Goal: Information Seeking & Learning: Learn about a topic

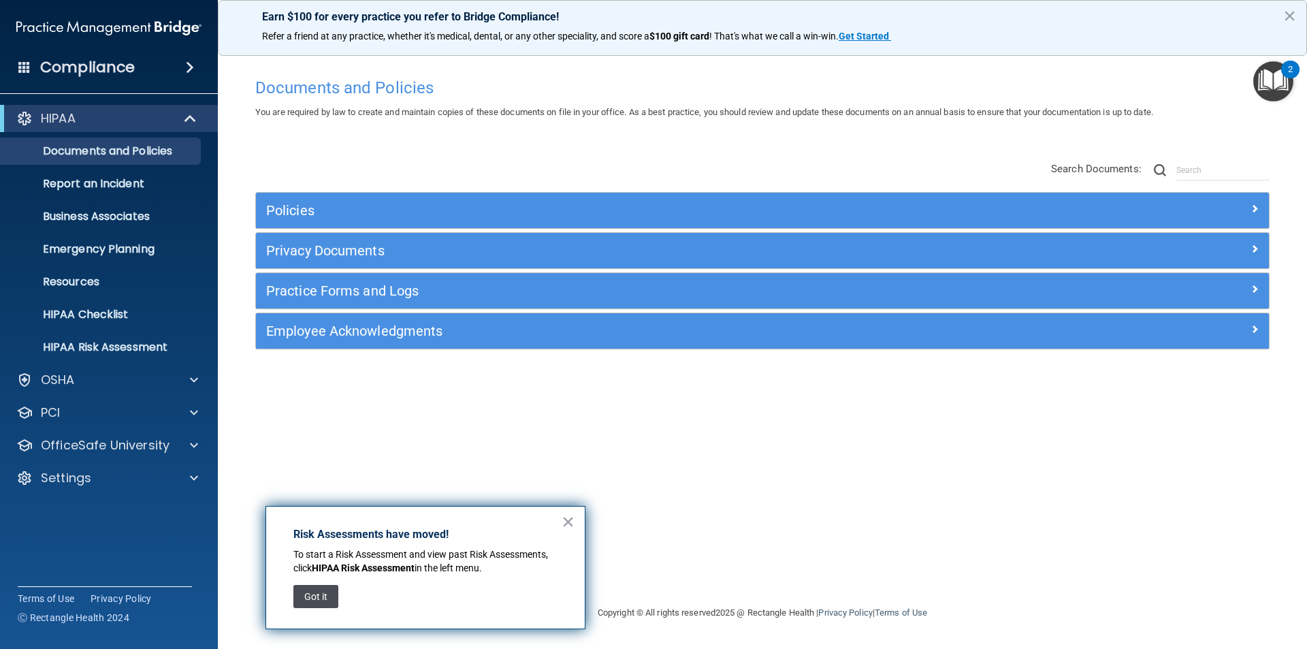
click at [322, 598] on button "Got it" at bounding box center [315, 596] width 45 height 23
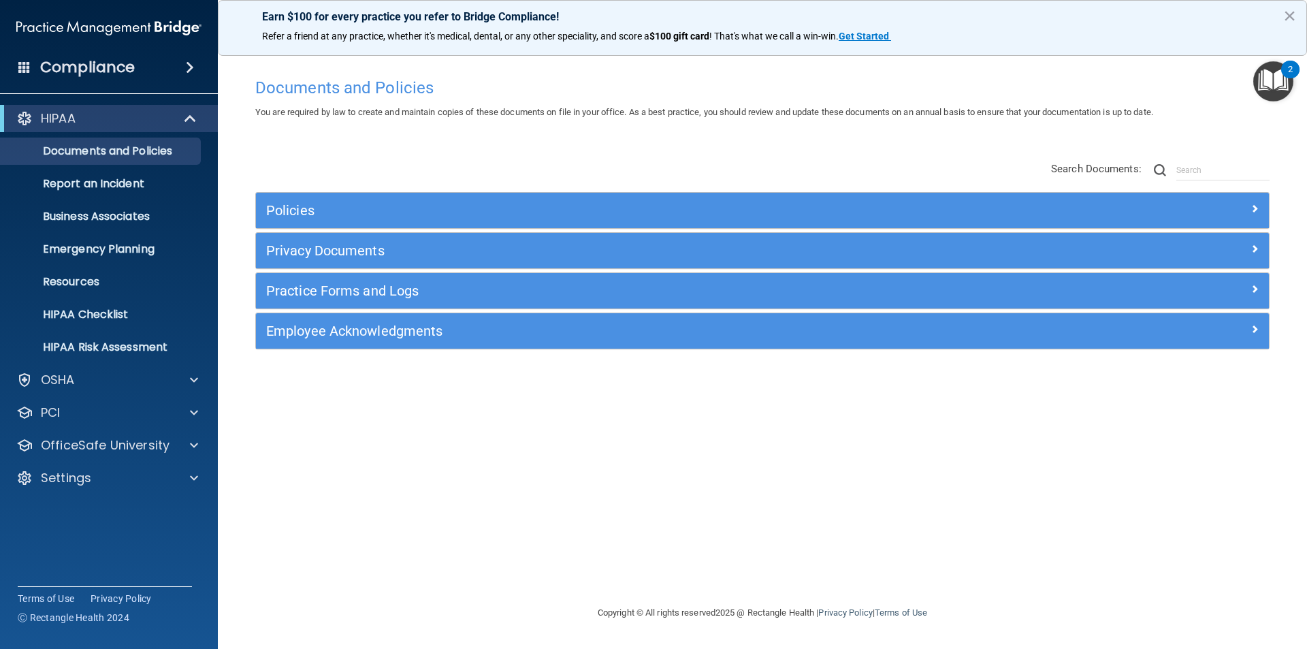
click at [1266, 83] on img "Open Resource Center, 2 new notifications" at bounding box center [1273, 81] width 40 height 40
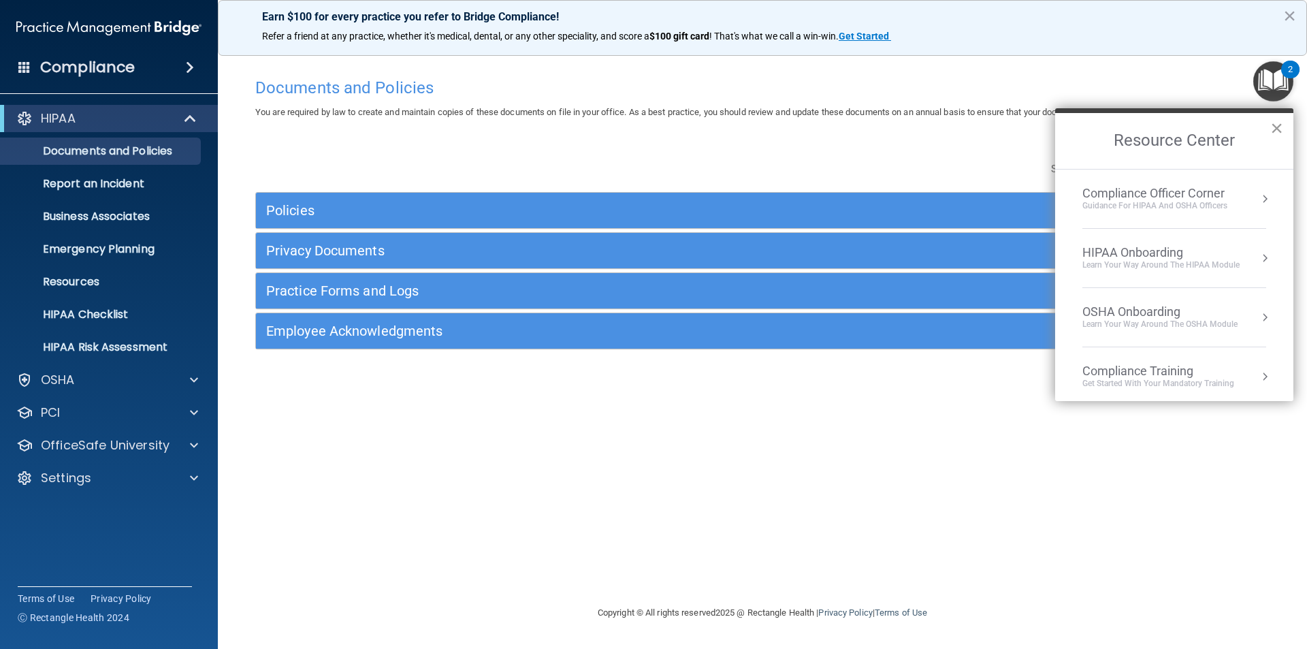
click at [1279, 127] on button "×" at bounding box center [1276, 128] width 13 height 22
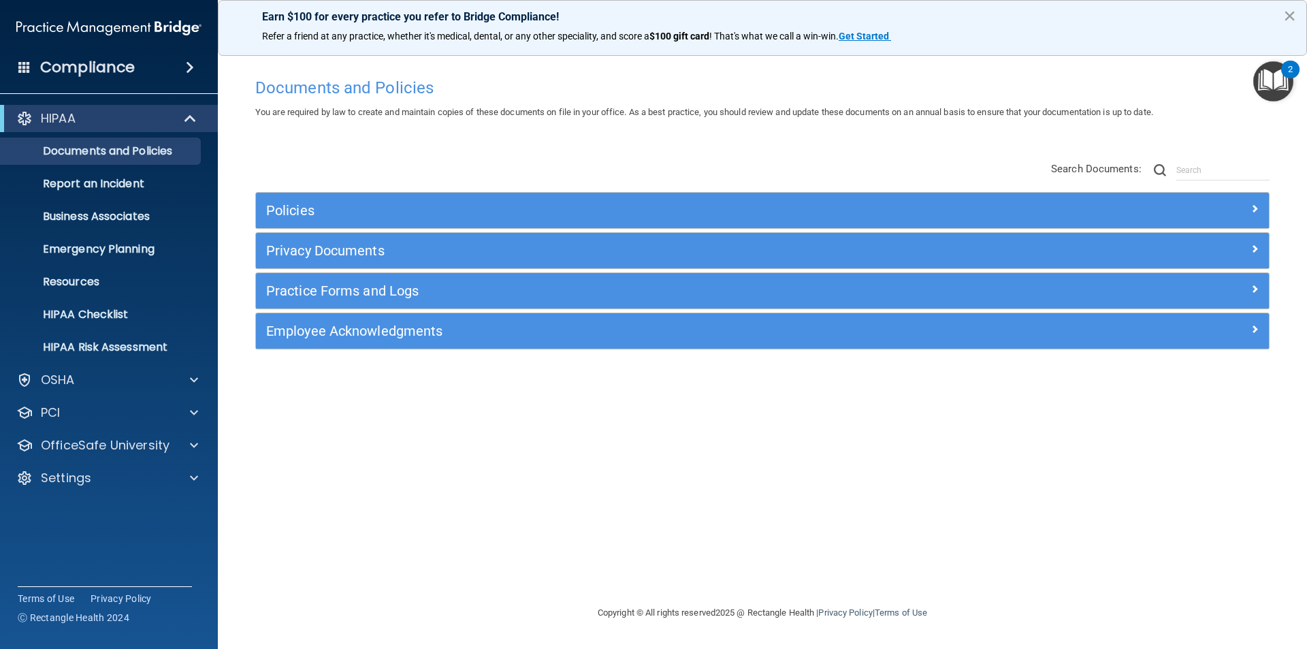
click at [1294, 14] on button "×" at bounding box center [1289, 16] width 13 height 22
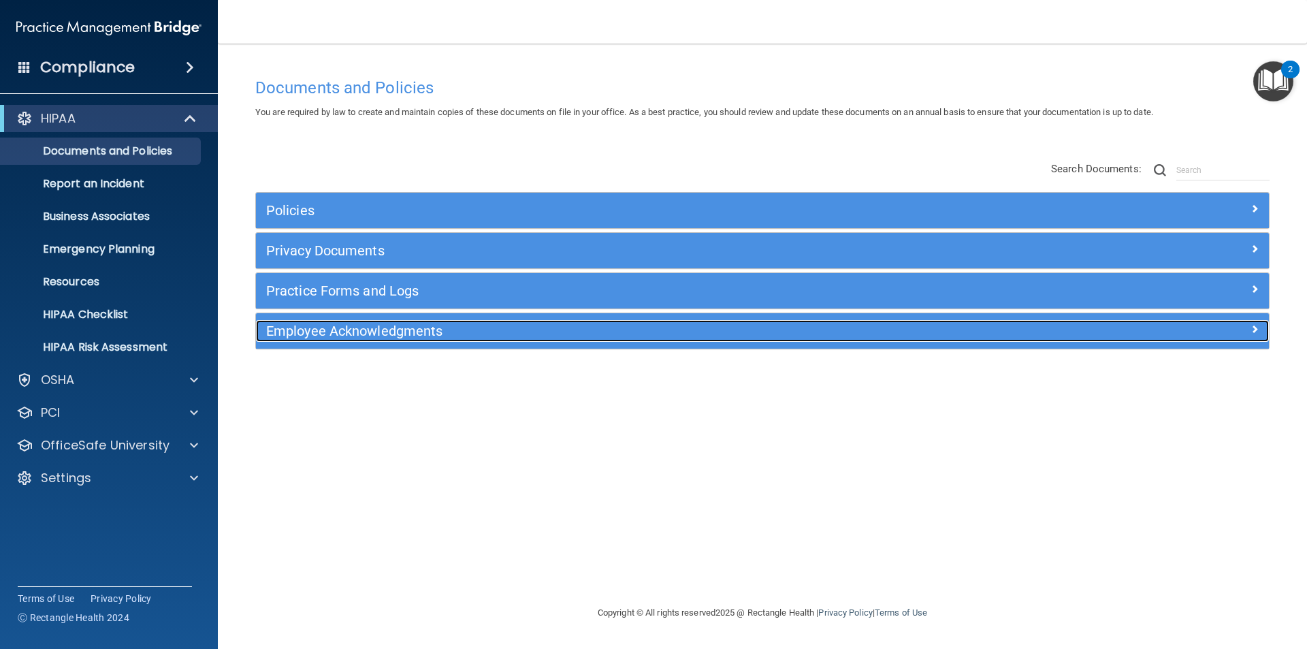
click at [327, 337] on h5 "Employee Acknowledgments" at bounding box center [635, 330] width 739 height 15
click at [328, 336] on h5 "Employee Acknowledgments" at bounding box center [635, 330] width 739 height 15
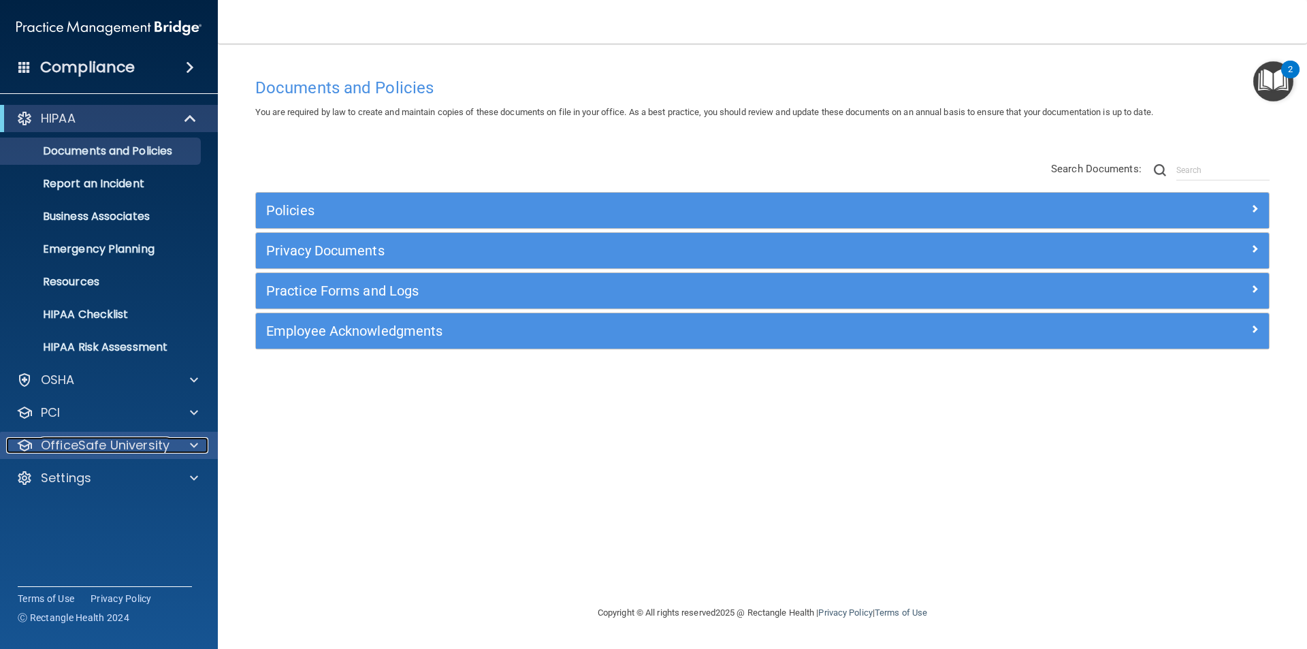
click at [125, 441] on p "OfficeSafe University" at bounding box center [105, 445] width 129 height 16
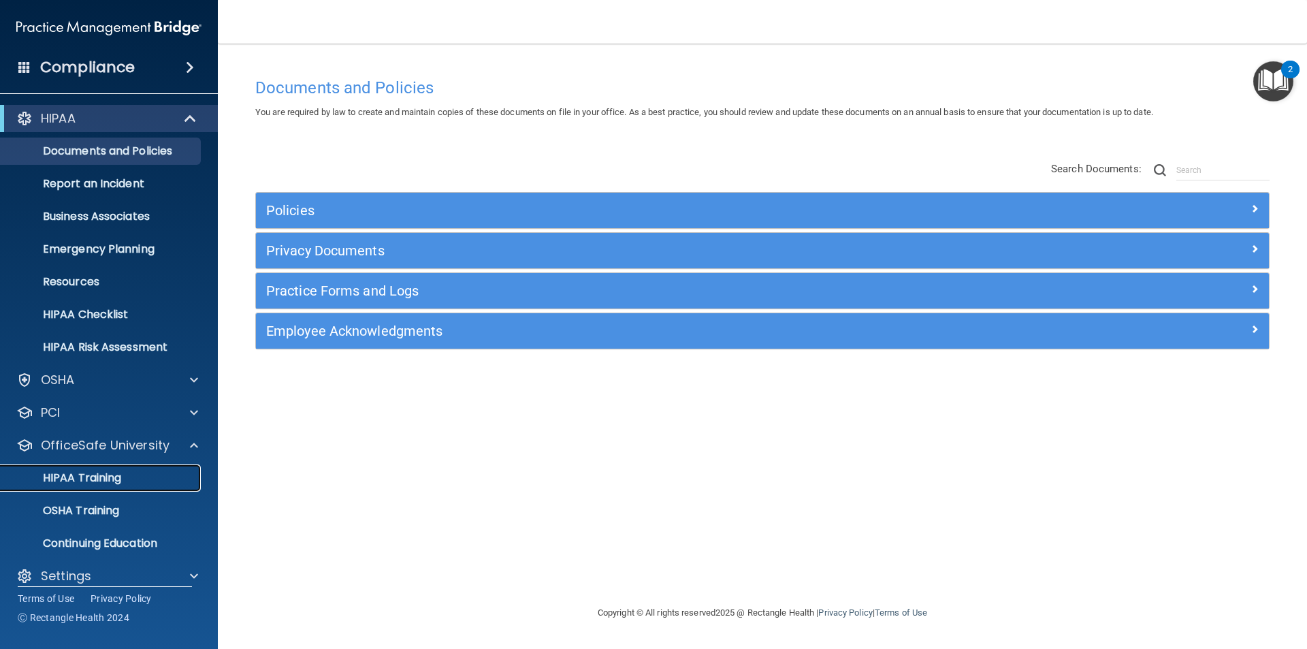
click at [109, 474] on p "HIPAA Training" at bounding box center [65, 478] width 112 height 14
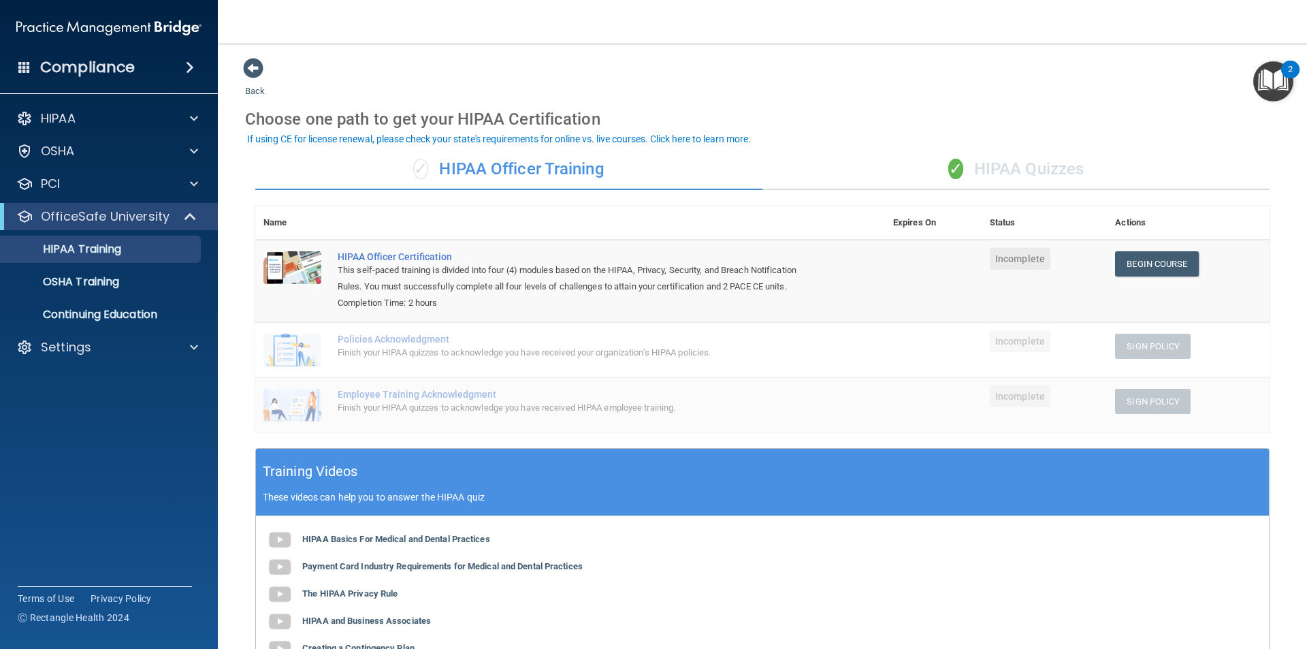
click at [1278, 82] on img "Open Resource Center, 2 new notifications" at bounding box center [1273, 81] width 40 height 40
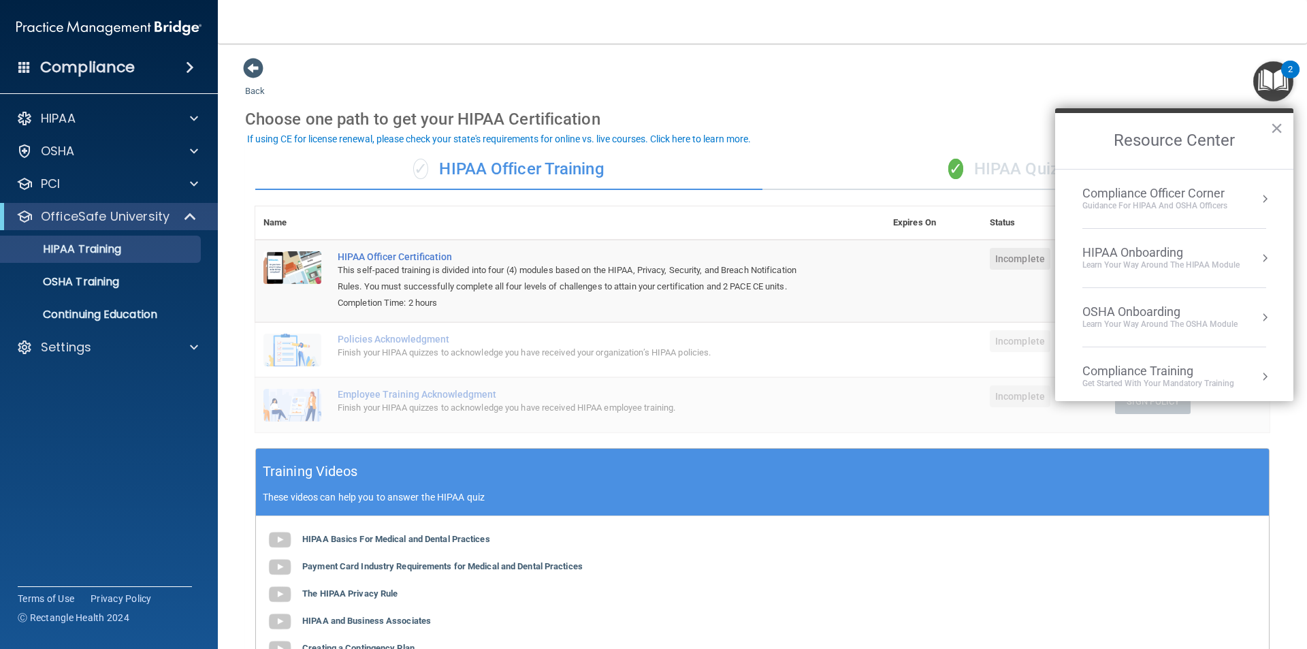
click at [1239, 201] on div "Compliance Officer Corner Guidance for HIPAA and OSHA Officers" at bounding box center [1174, 199] width 184 height 26
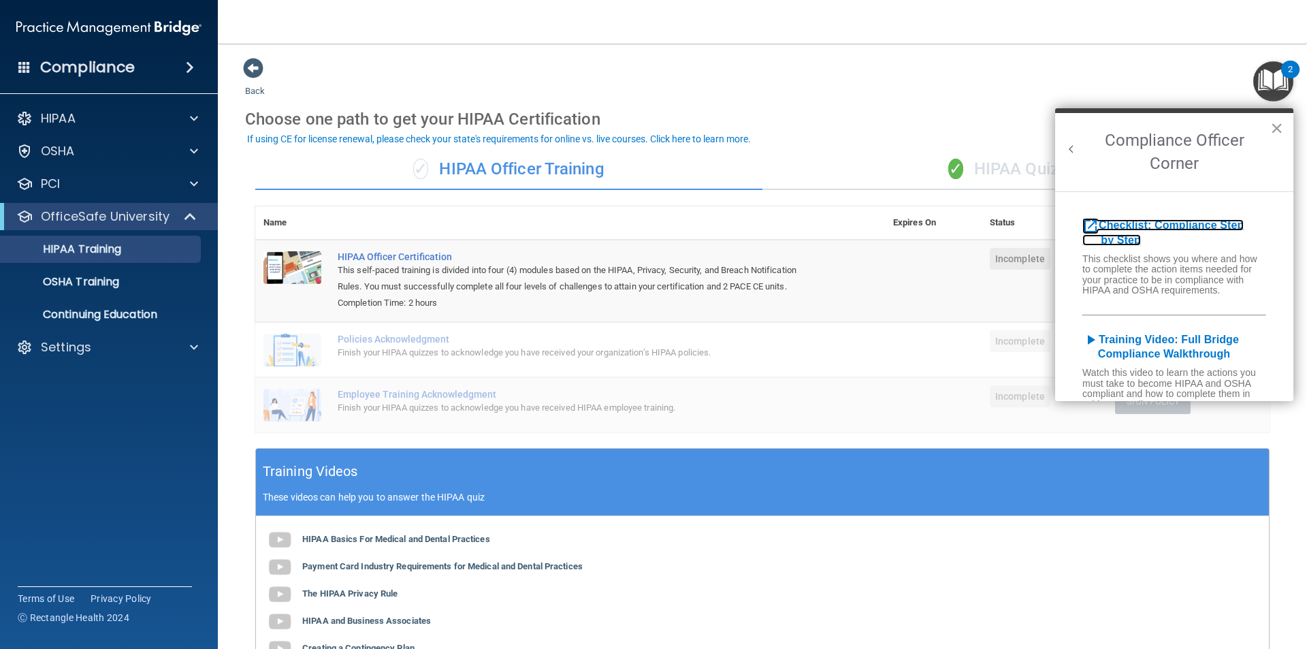
click at [1184, 224] on b "Checklist: Compliance Step by Step" at bounding box center [1162, 232] width 161 height 27
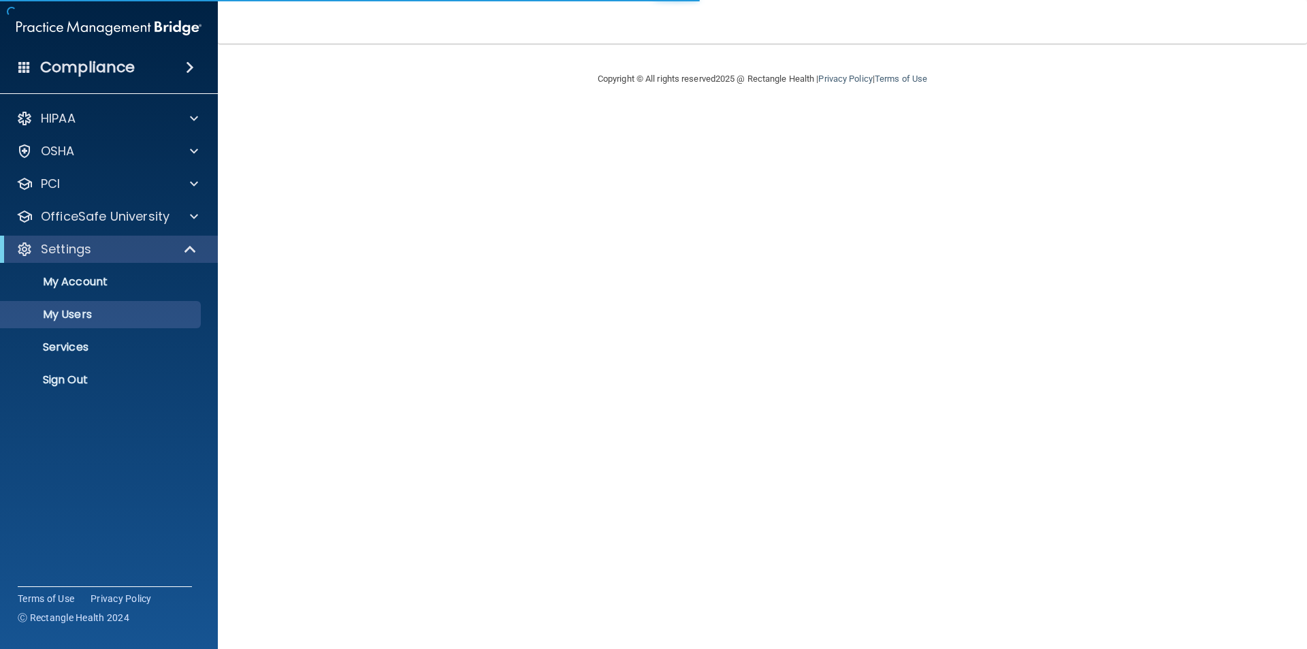
select select "20"
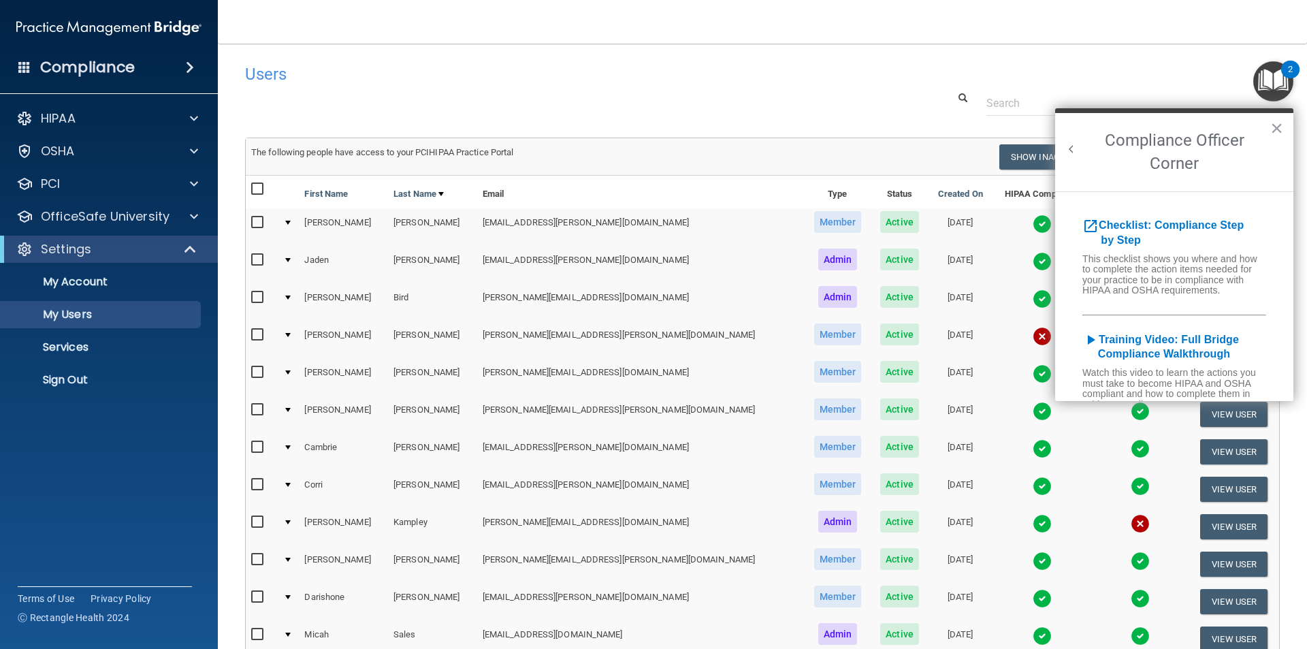
click at [790, 90] on div "Users" at bounding box center [542, 73] width 615 height 33
click at [1280, 125] on button "×" at bounding box center [1276, 128] width 13 height 22
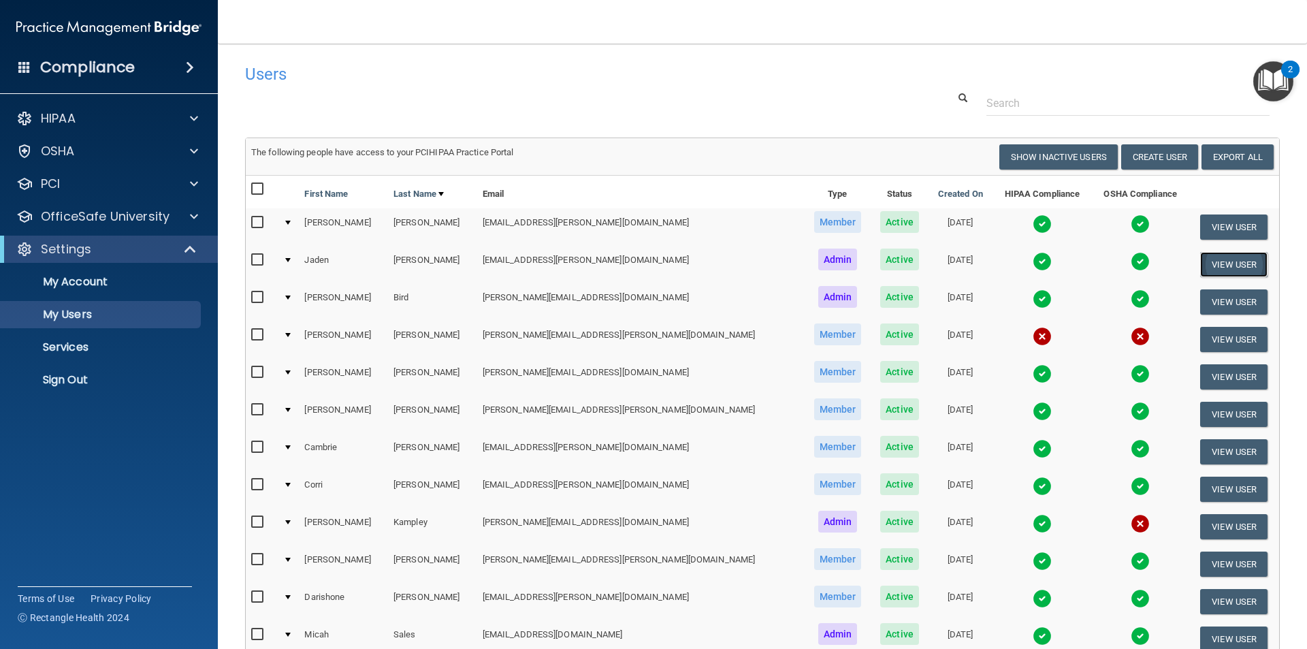
click at [1205, 262] on button "View User" at bounding box center [1233, 264] width 67 height 25
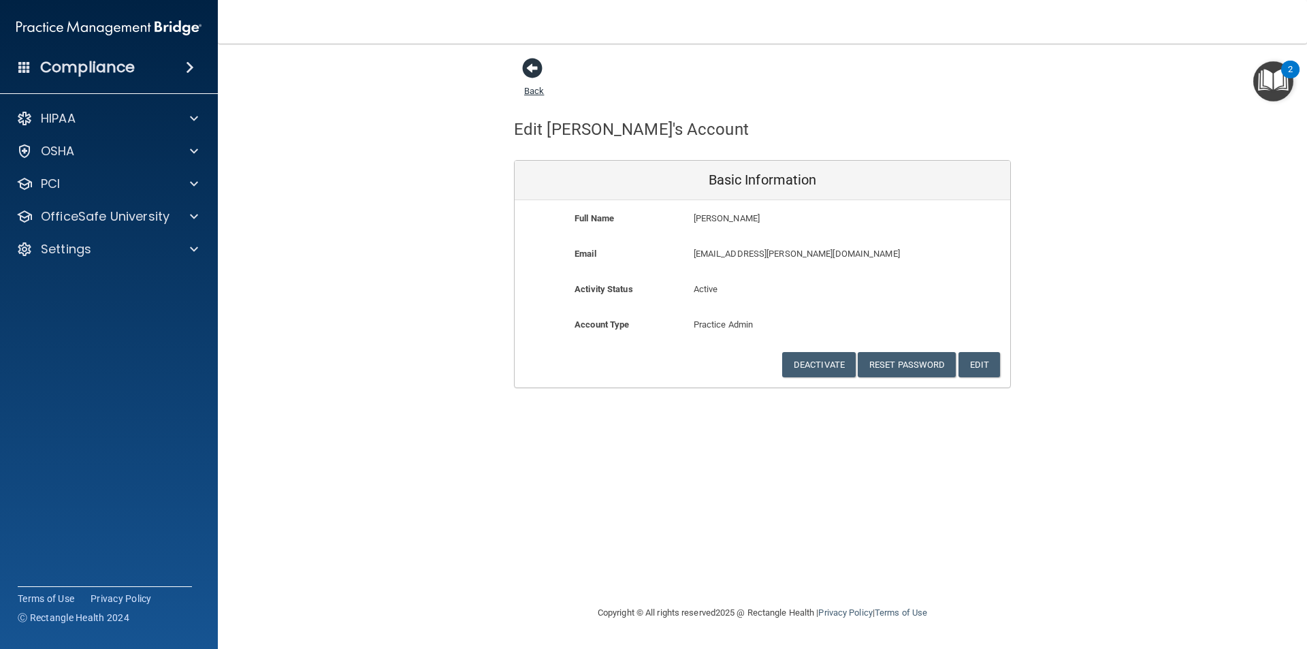
click at [537, 68] on span at bounding box center [532, 68] width 20 height 20
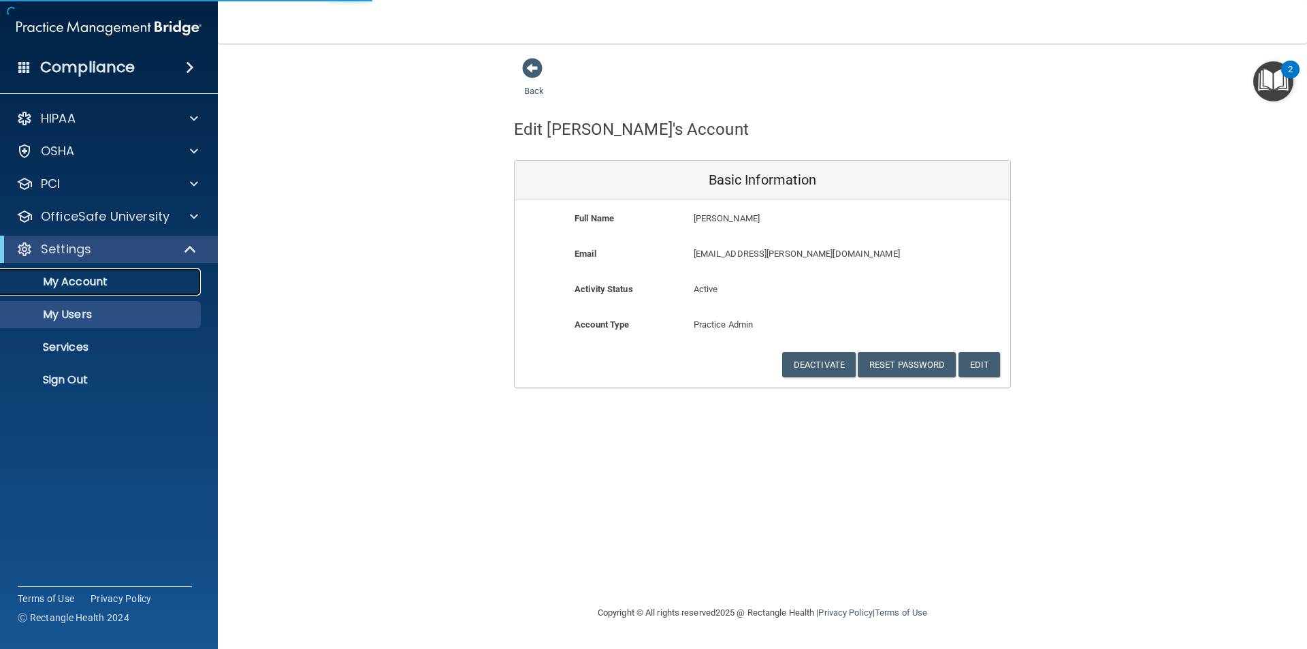
select select "20"
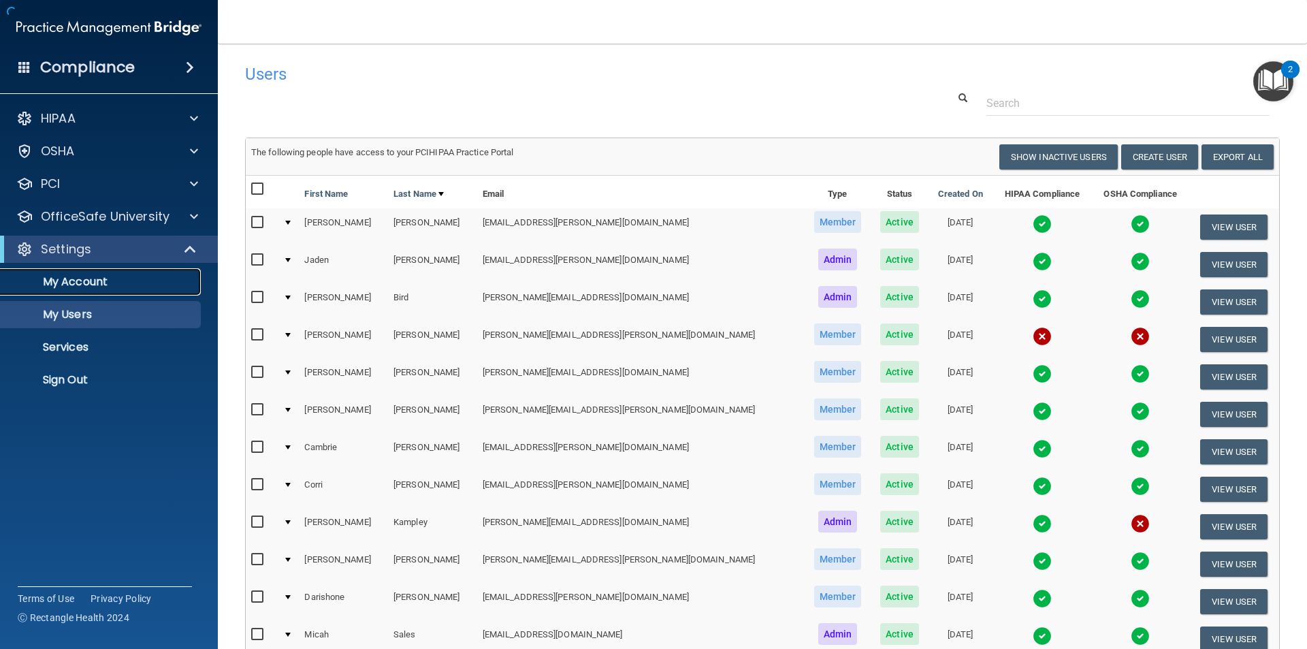
click at [103, 284] on p "My Account" at bounding box center [102, 282] width 186 height 14
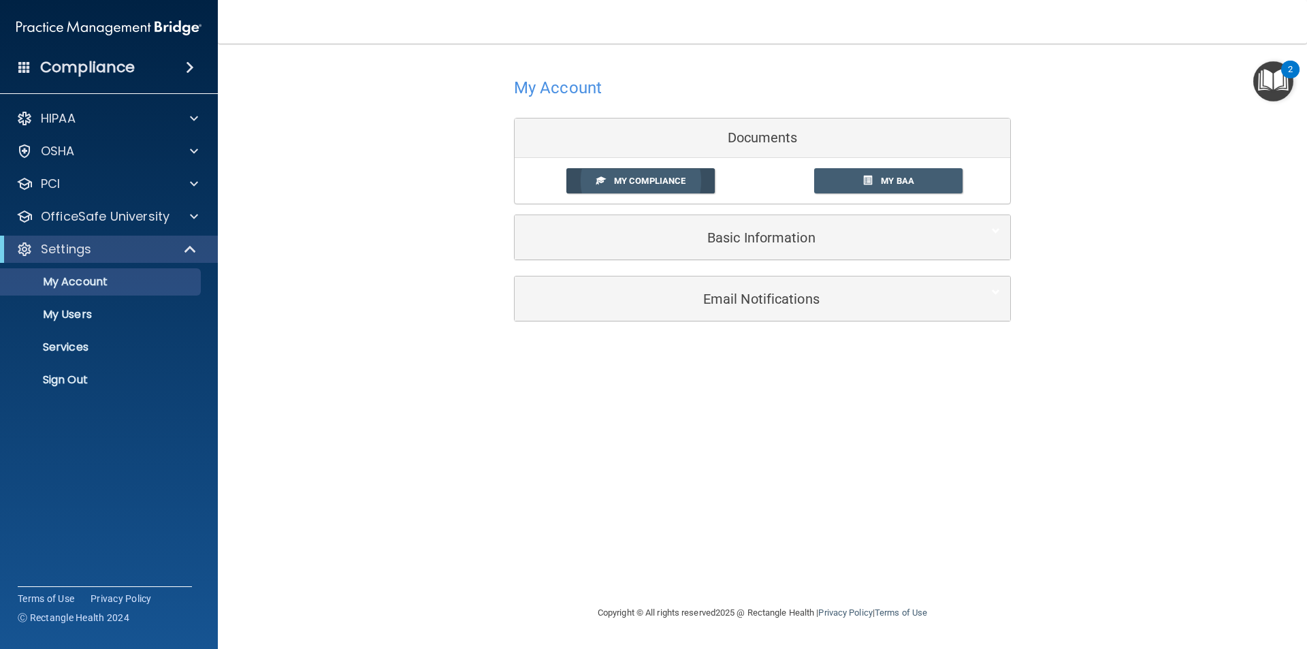
click at [672, 183] on span "My Compliance" at bounding box center [649, 181] width 71 height 10
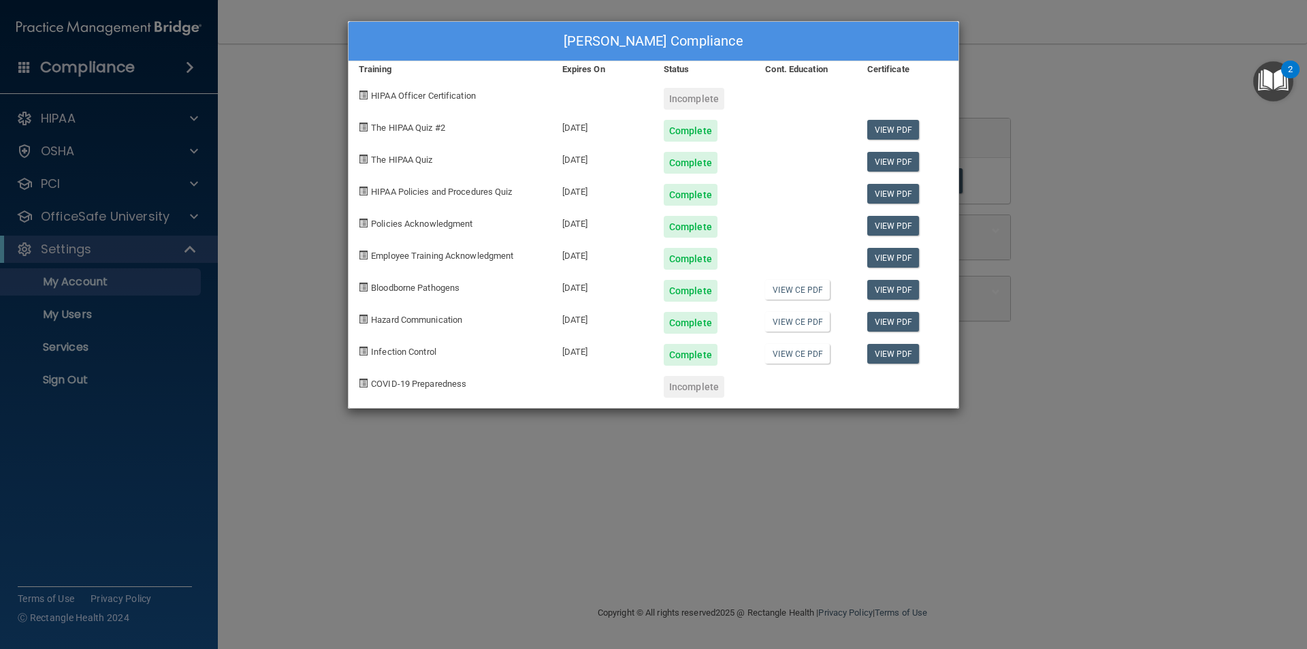
click at [481, 96] on div "HIPAA Officer Certification" at bounding box center [449, 94] width 203 height 32
click at [364, 99] on span at bounding box center [363, 95] width 9 height 9
click at [367, 93] on span at bounding box center [363, 95] width 9 height 9
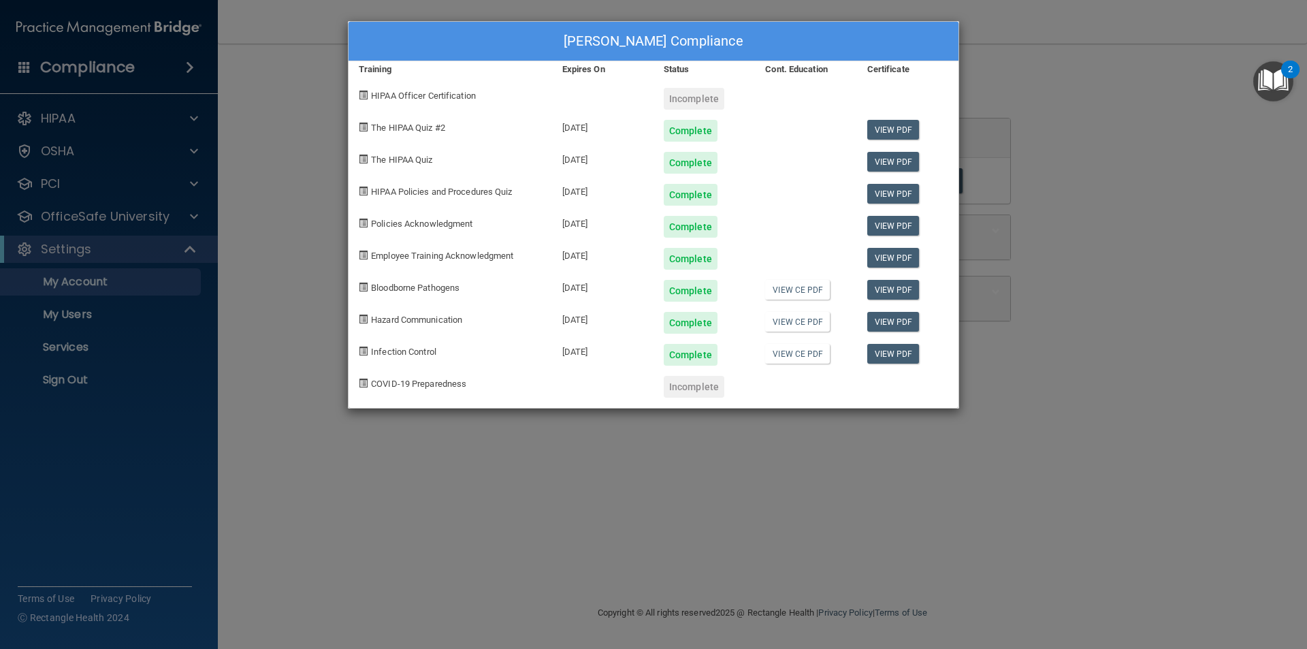
click at [433, 505] on div "Jaden Benard's Compliance Training Expires On Status Cont. Education Certificat…" at bounding box center [653, 324] width 1307 height 649
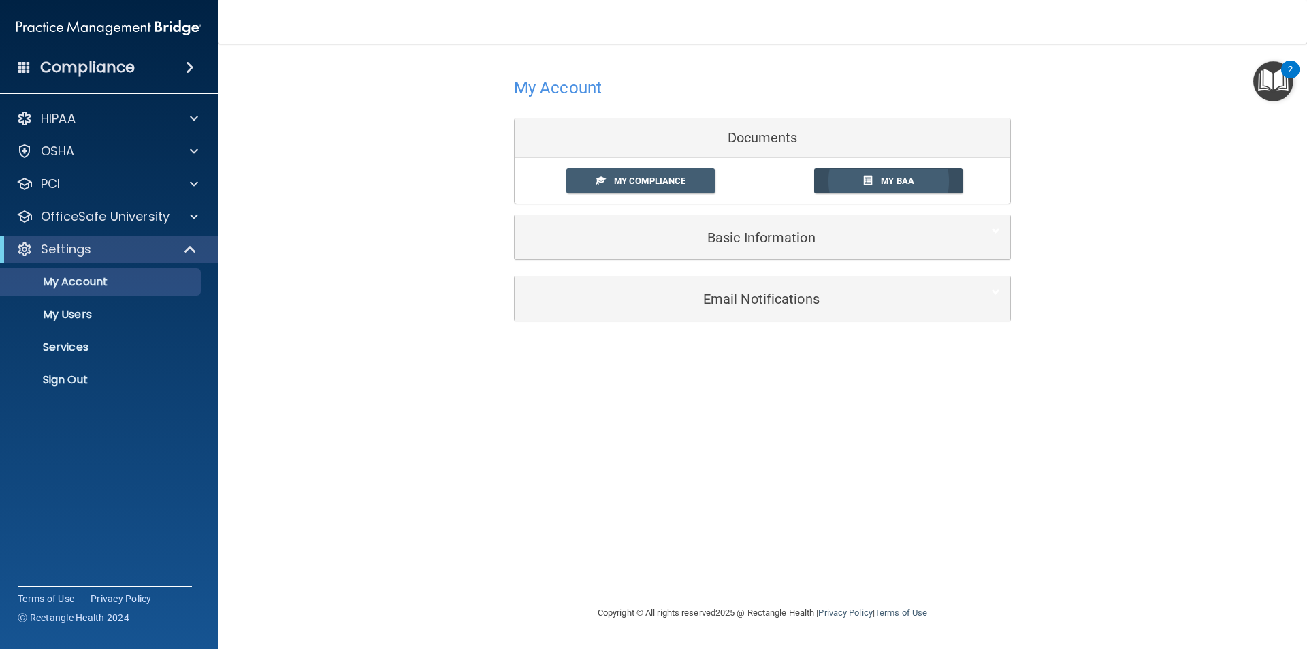
click at [896, 186] on link "My BAA" at bounding box center [888, 180] width 149 height 25
click at [194, 209] on span at bounding box center [194, 216] width 8 height 16
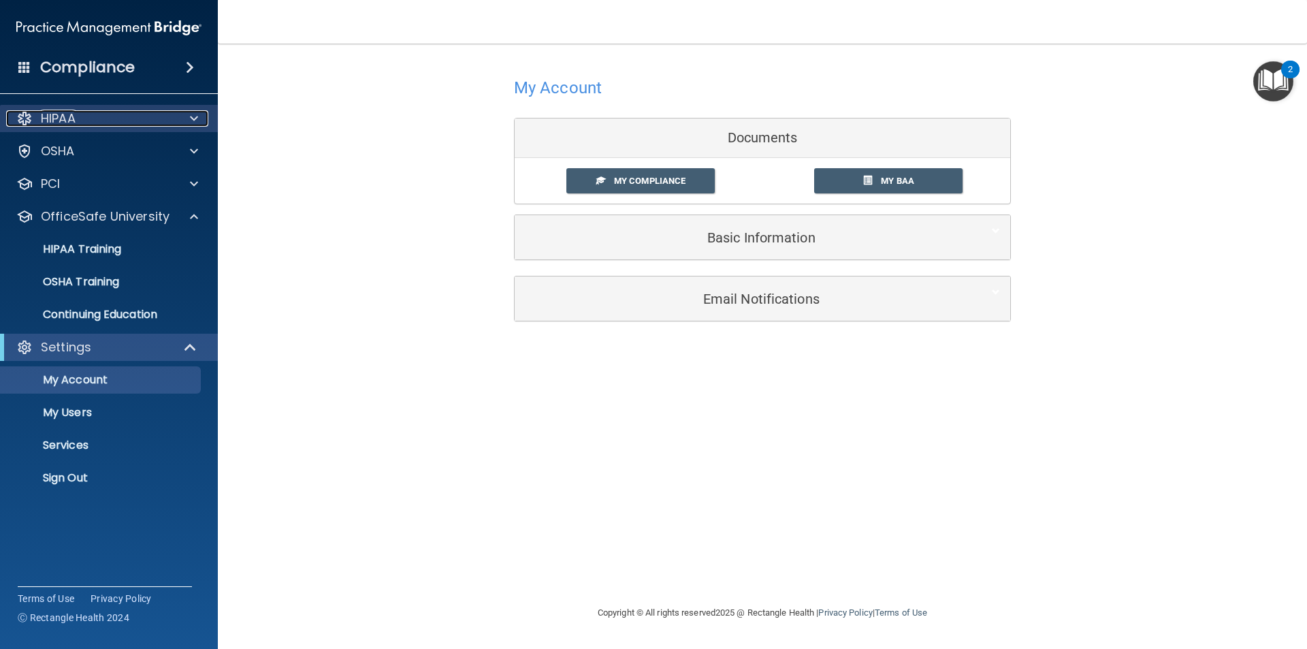
click at [198, 112] on div at bounding box center [192, 118] width 34 height 16
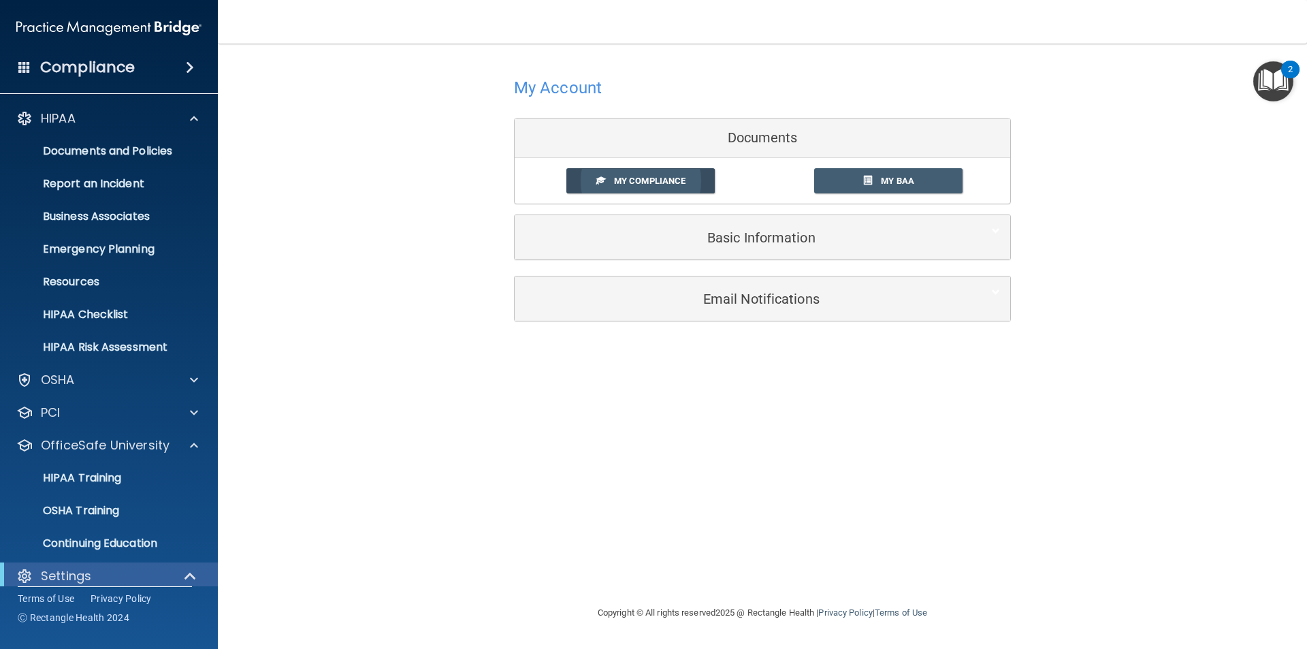
click at [656, 180] on span "My Compliance" at bounding box center [649, 181] width 71 height 10
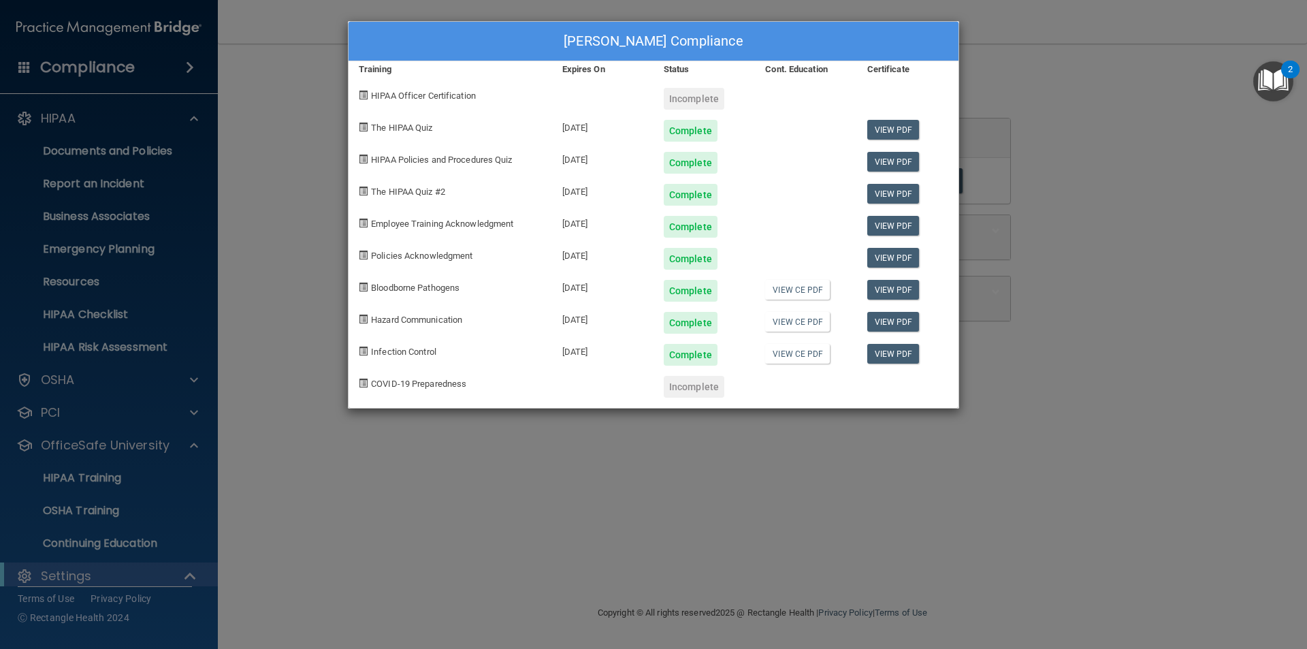
click at [477, 518] on div "Jaden Benard's Compliance Training Expires On Status Cont. Education Certificat…" at bounding box center [653, 324] width 1307 height 649
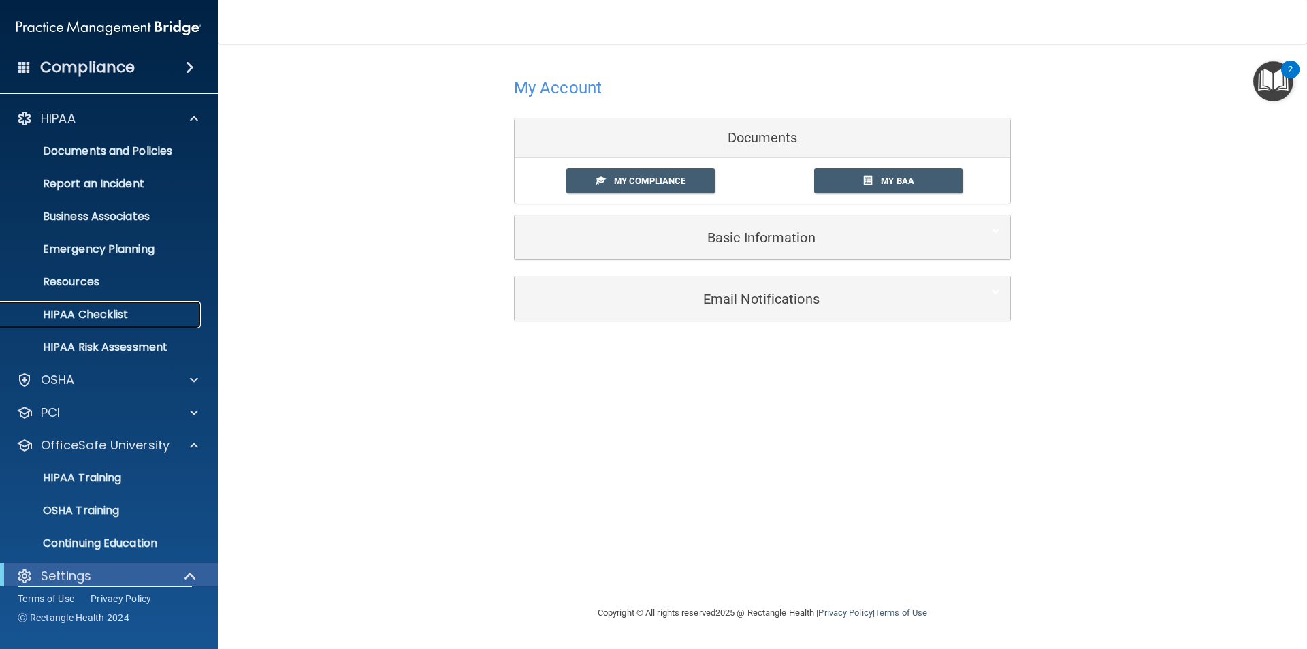
click at [97, 308] on p "HIPAA Checklist" at bounding box center [102, 315] width 186 height 14
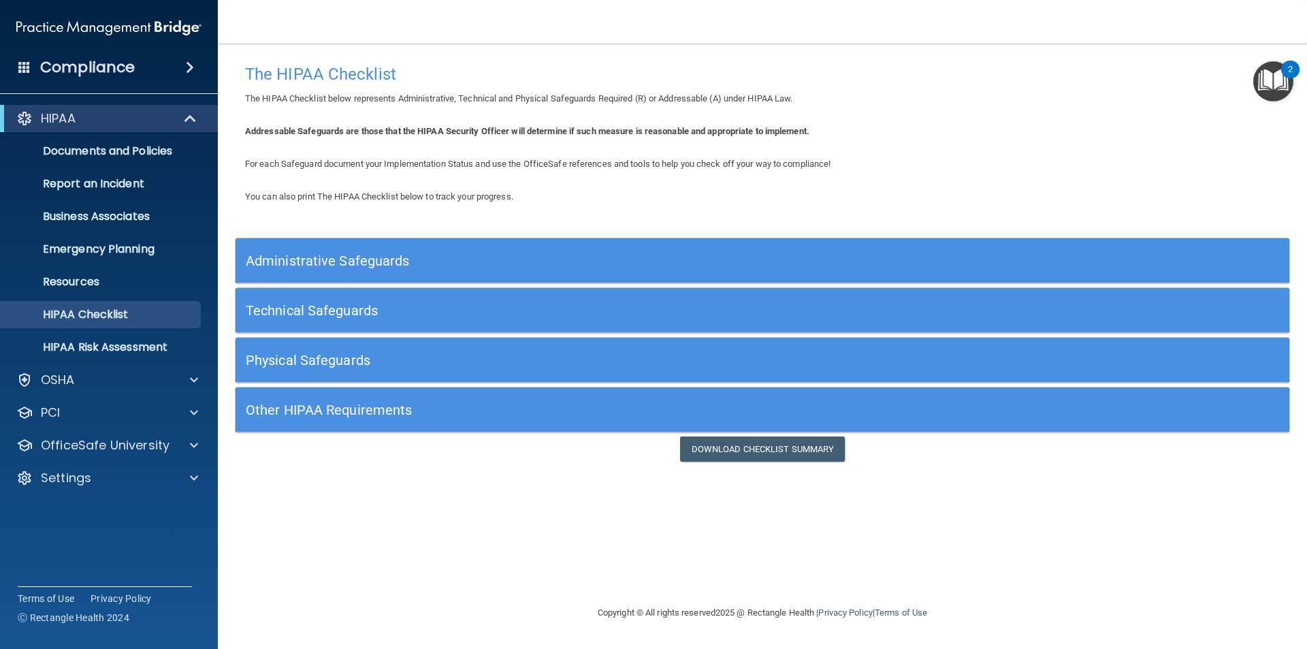
click at [390, 250] on div "Administrative Safeguards" at bounding box center [630, 260] width 790 height 31
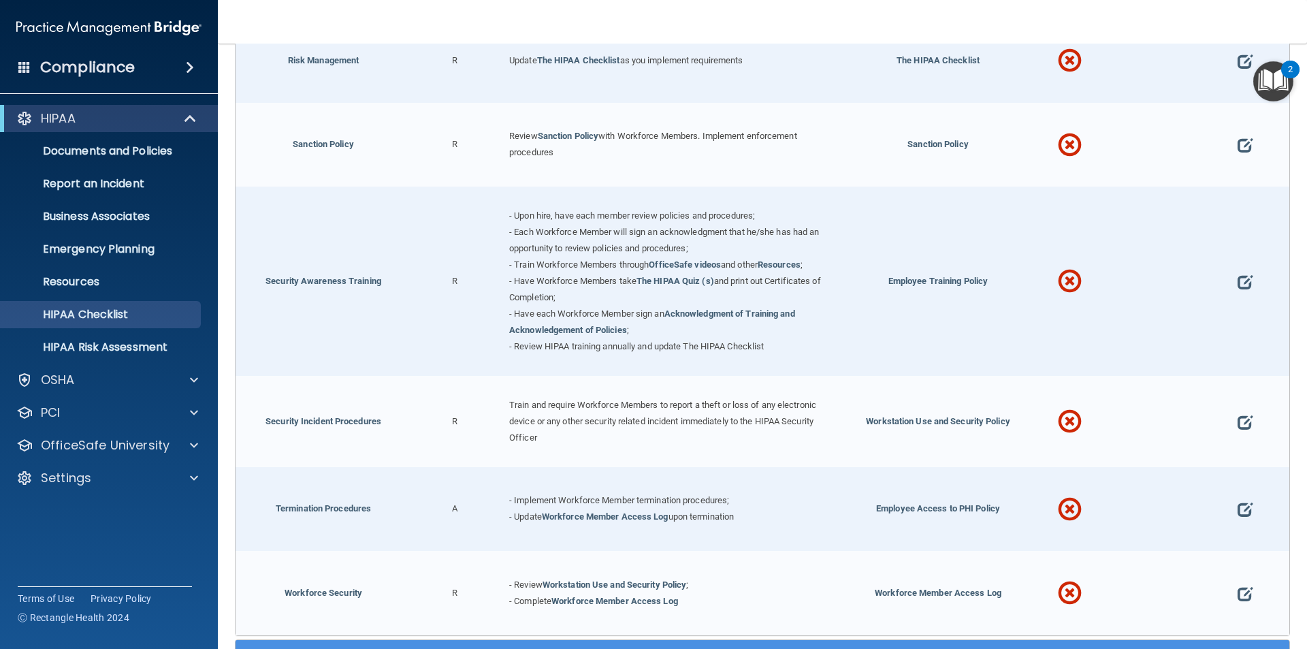
scroll to position [1310, 0]
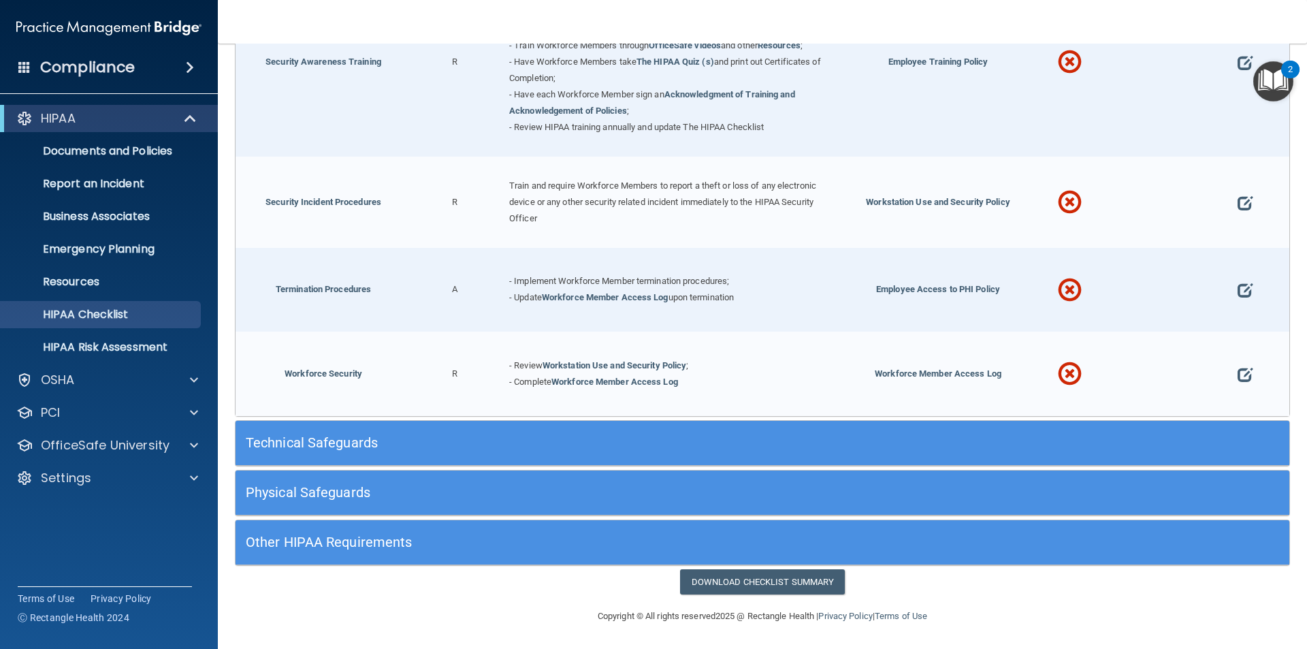
click at [352, 444] on h5 "Technical Safeguards" at bounding box center [631, 442] width 770 height 15
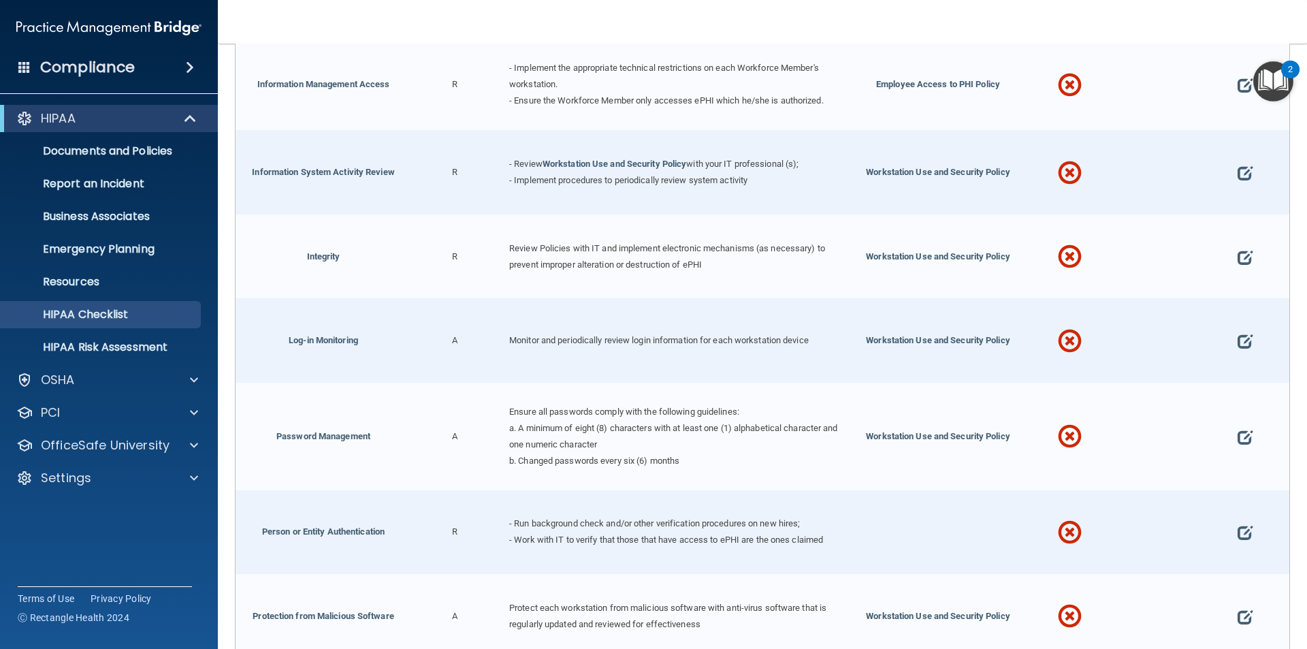
scroll to position [2490, 0]
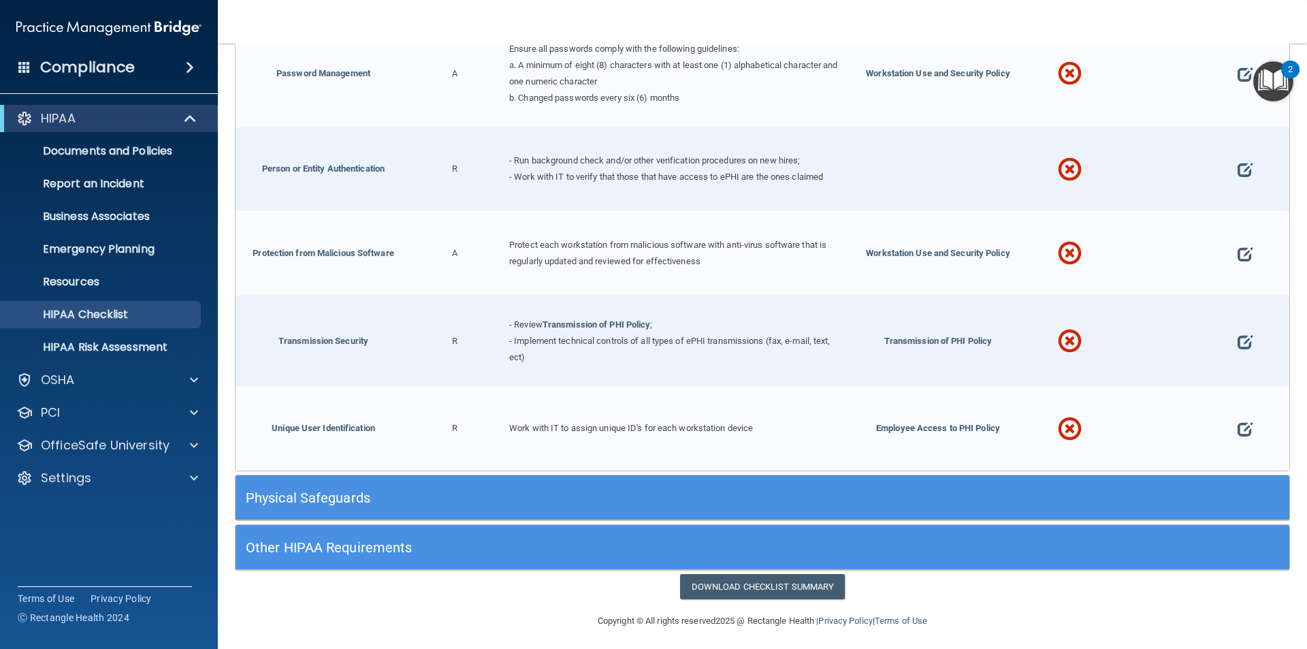
click at [343, 493] on h5 "Physical Safeguards" at bounding box center [631, 497] width 770 height 15
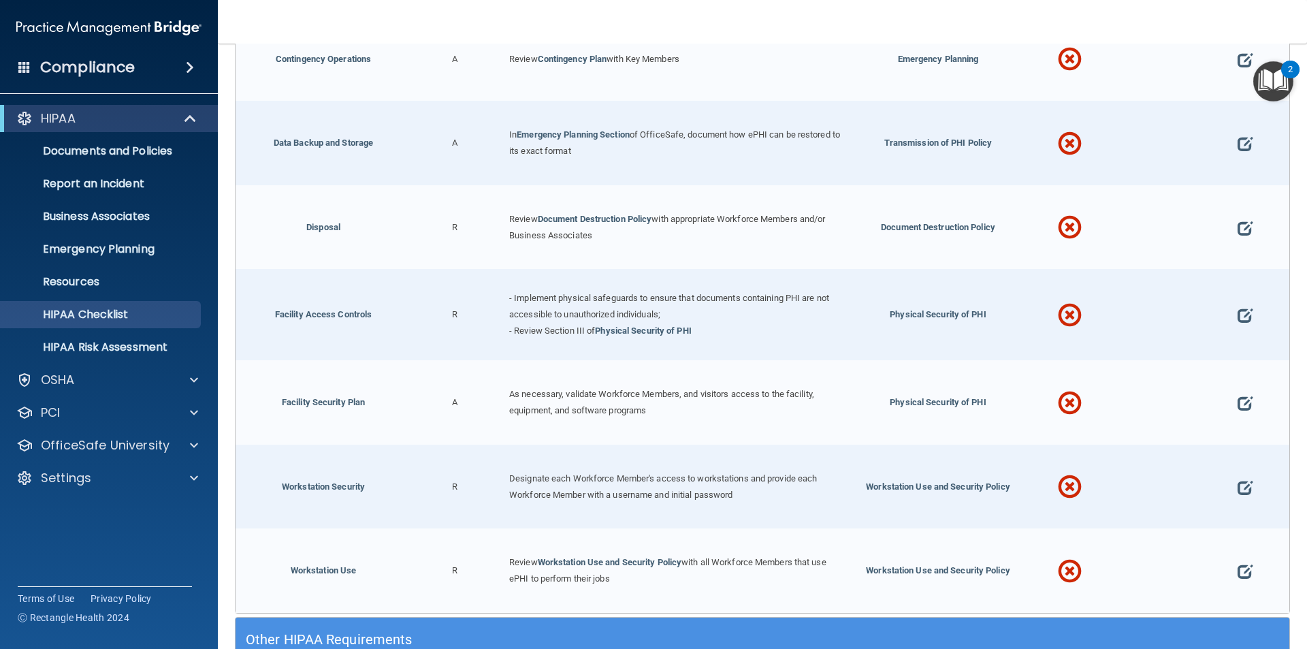
scroll to position [3138, 0]
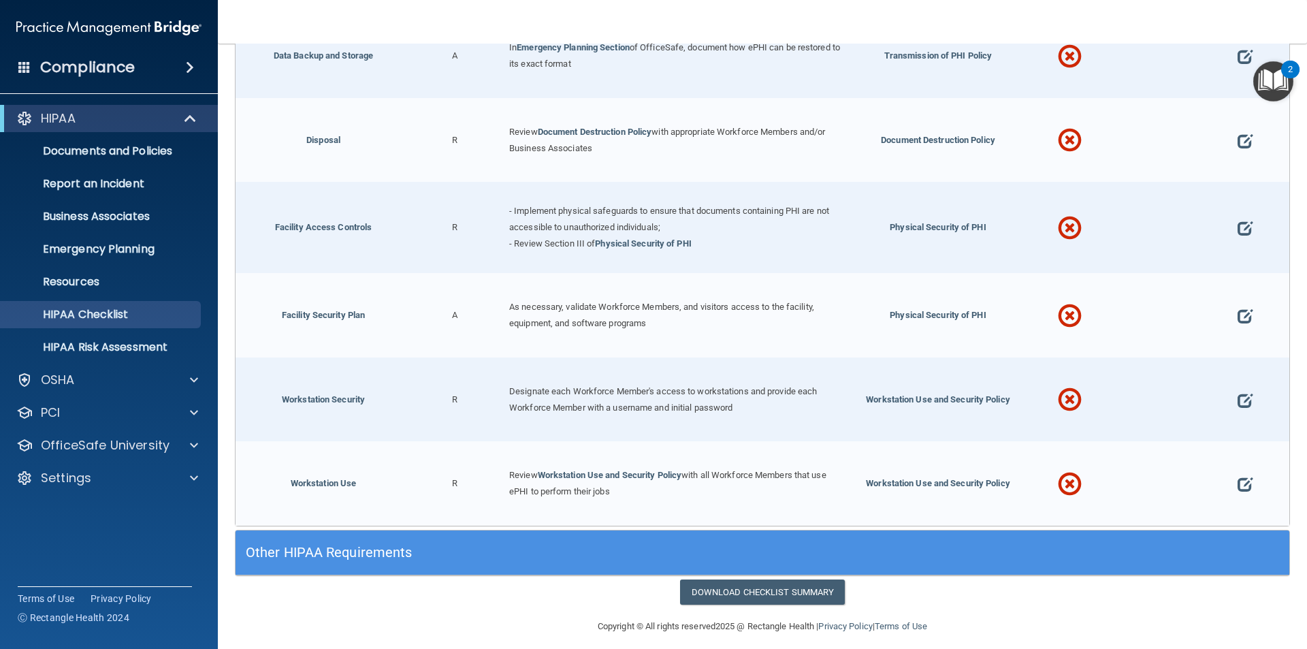
click at [370, 544] on h5 "Other HIPAA Requirements" at bounding box center [631, 551] width 770 height 15
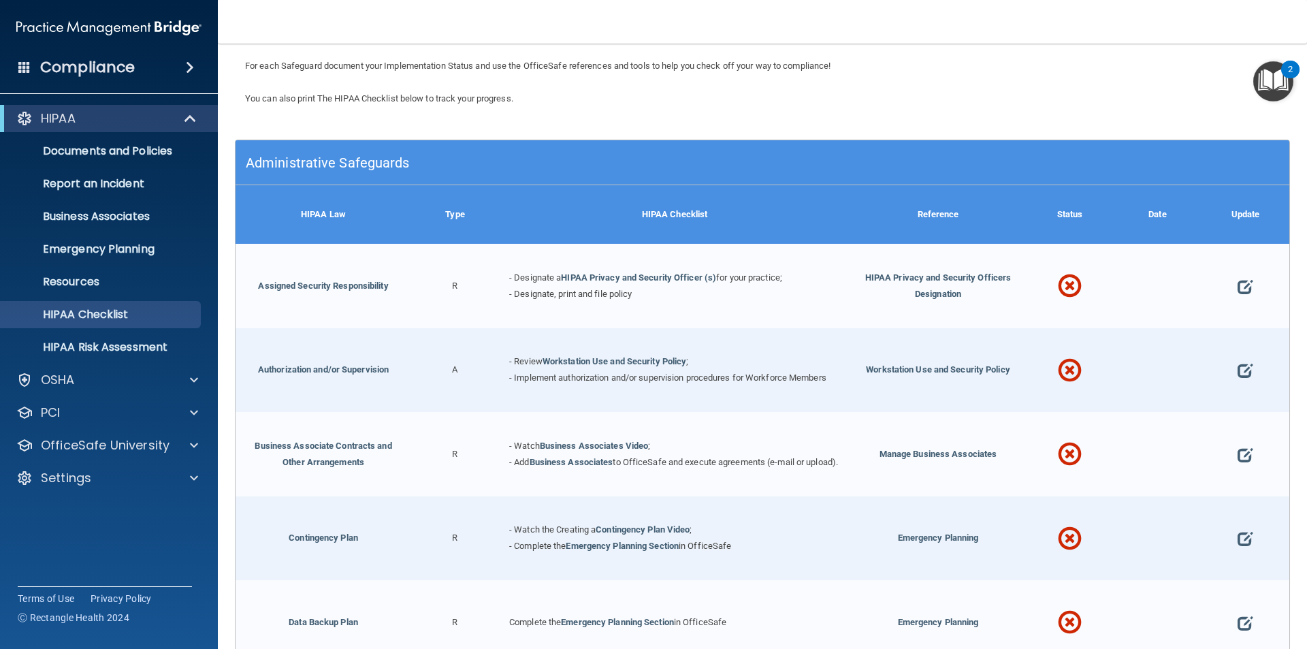
scroll to position [0, 0]
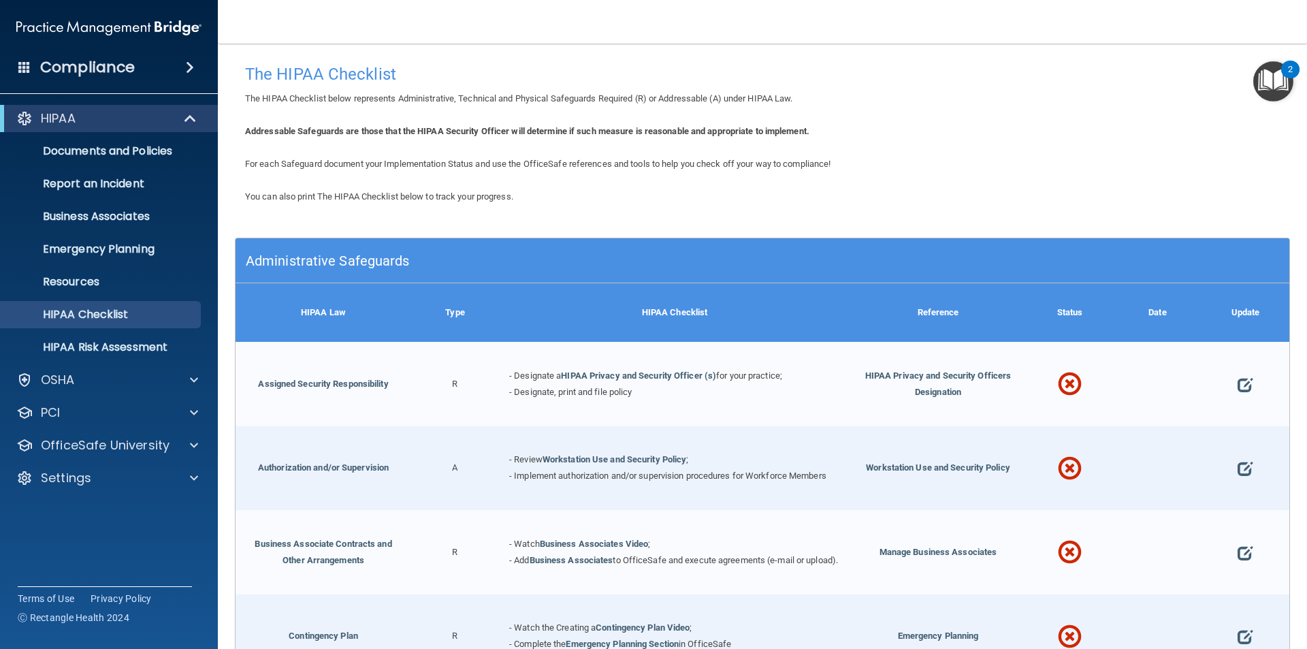
click at [1260, 74] on img "Open Resource Center, 2 new notifications" at bounding box center [1273, 81] width 40 height 40
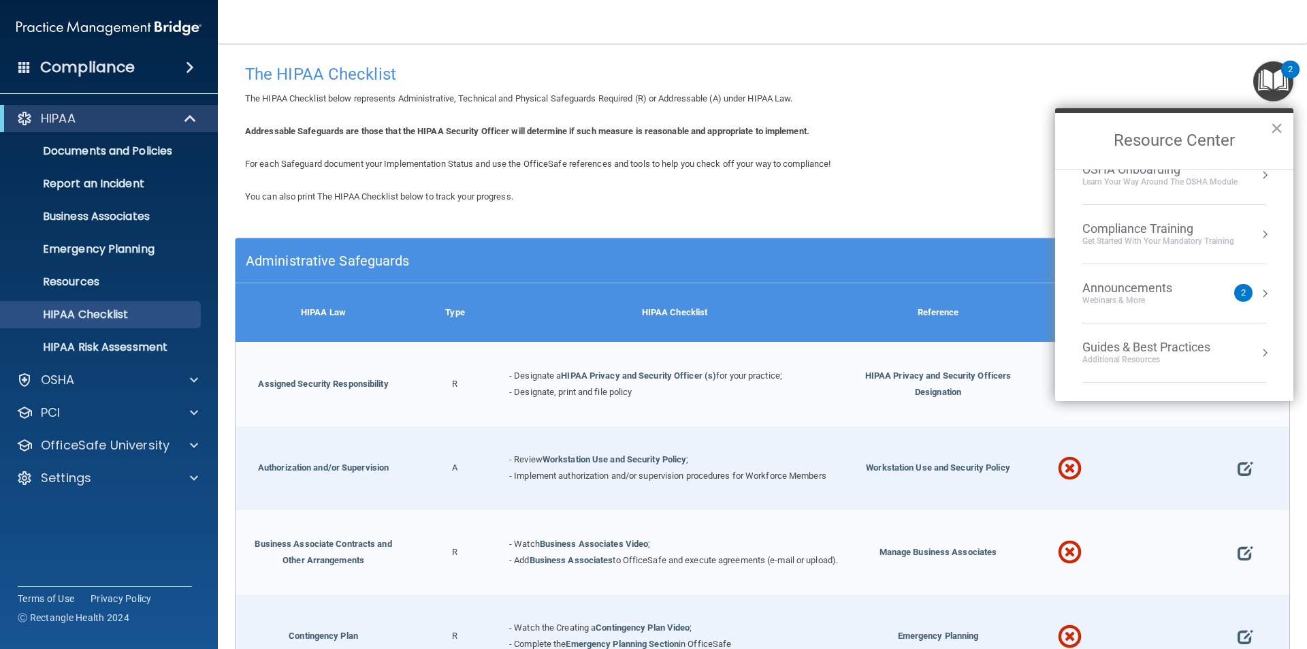
scroll to position [59, 0]
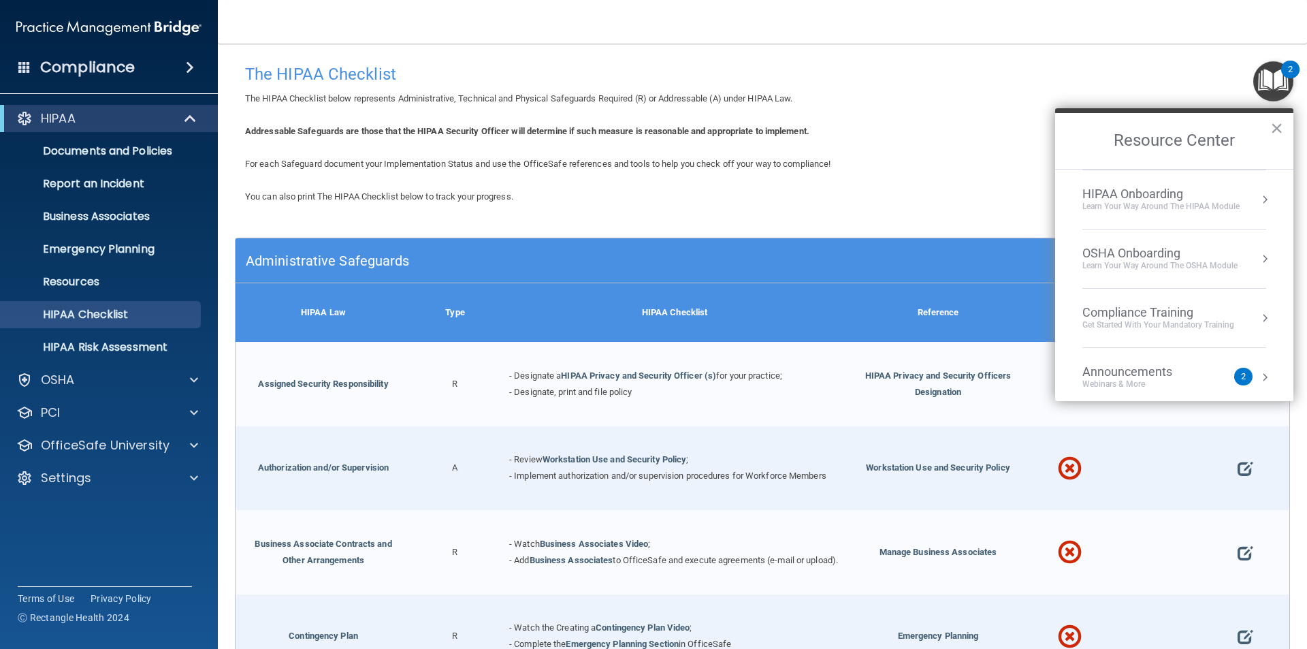
click at [1228, 329] on div "Get Started with your mandatory training" at bounding box center [1158, 325] width 152 height 12
click at [1143, 193] on div "HIPAA Training for Admins" at bounding box center [1137, 192] width 142 height 12
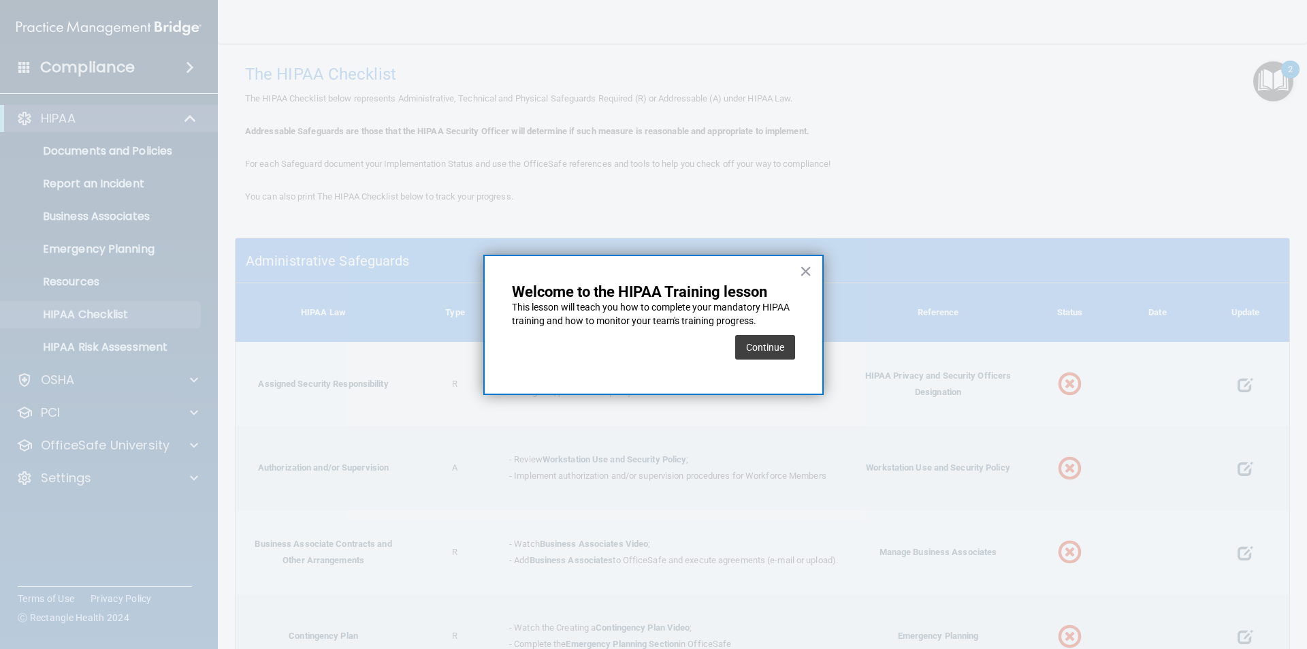
click at [787, 351] on button "Continue" at bounding box center [765, 347] width 60 height 25
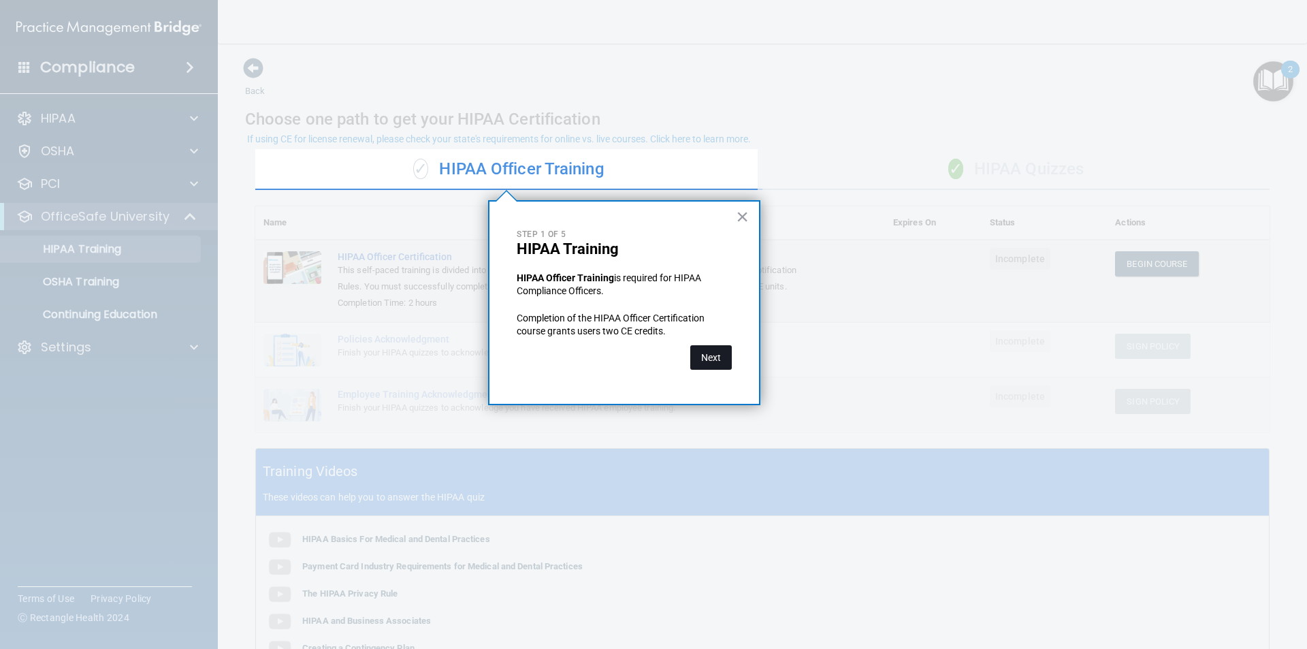
click at [713, 356] on button "Next" at bounding box center [711, 357] width 42 height 25
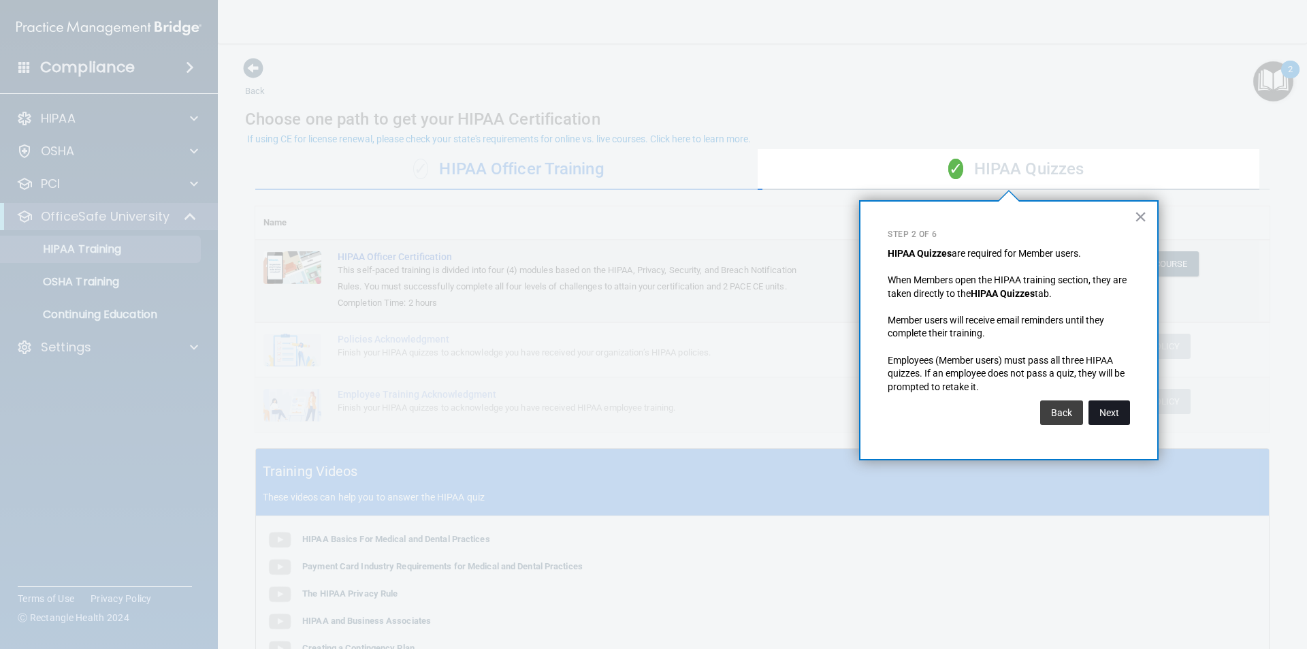
click at [1115, 408] on button "Next" at bounding box center [1109, 412] width 42 height 25
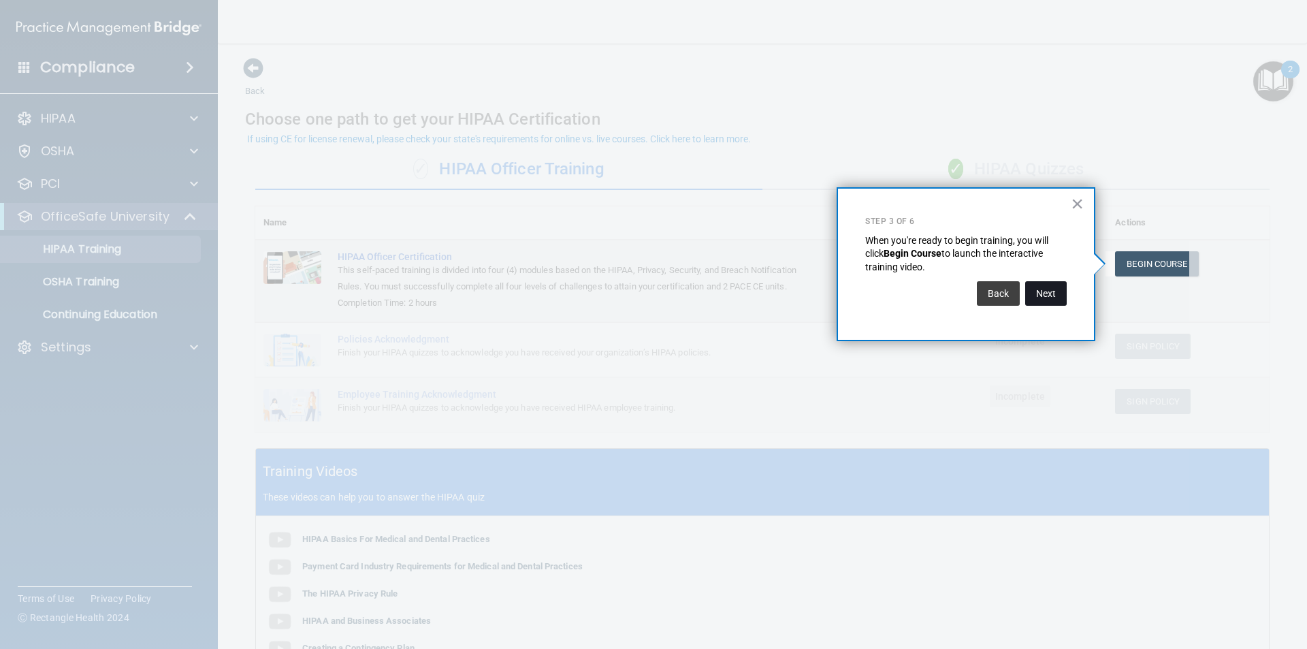
click at [1057, 293] on button "Next" at bounding box center [1046, 293] width 42 height 25
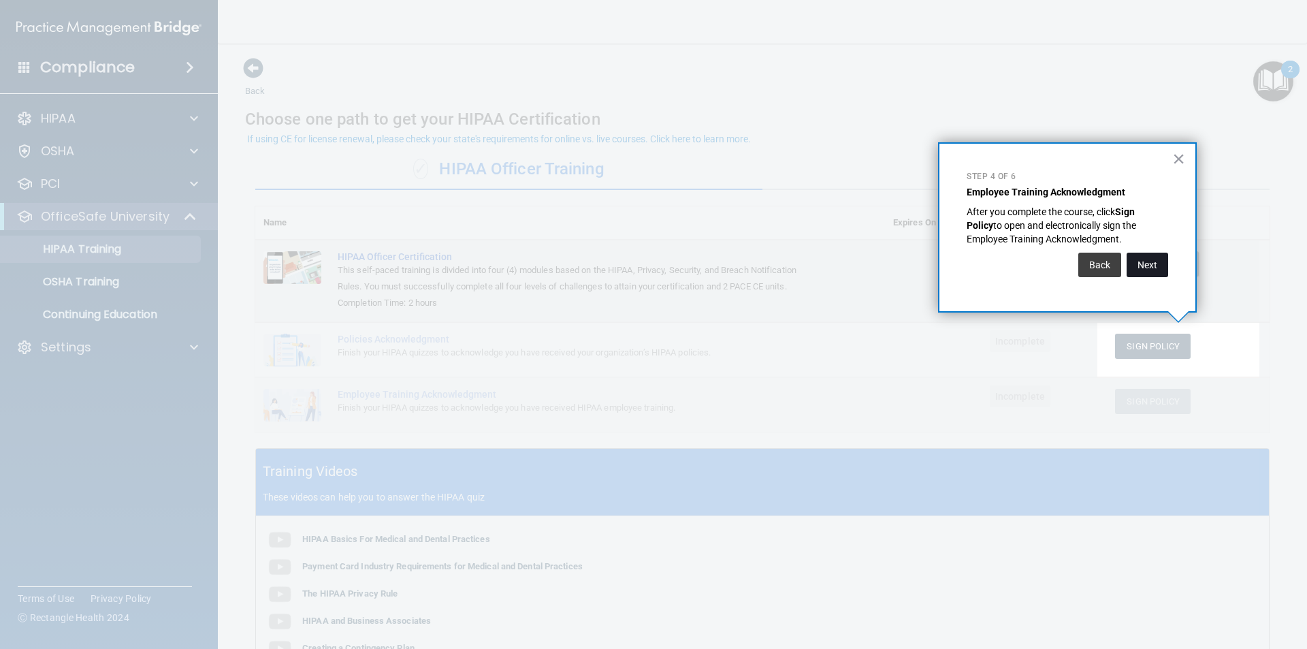
click at [1137, 266] on button "Next" at bounding box center [1147, 264] width 42 height 25
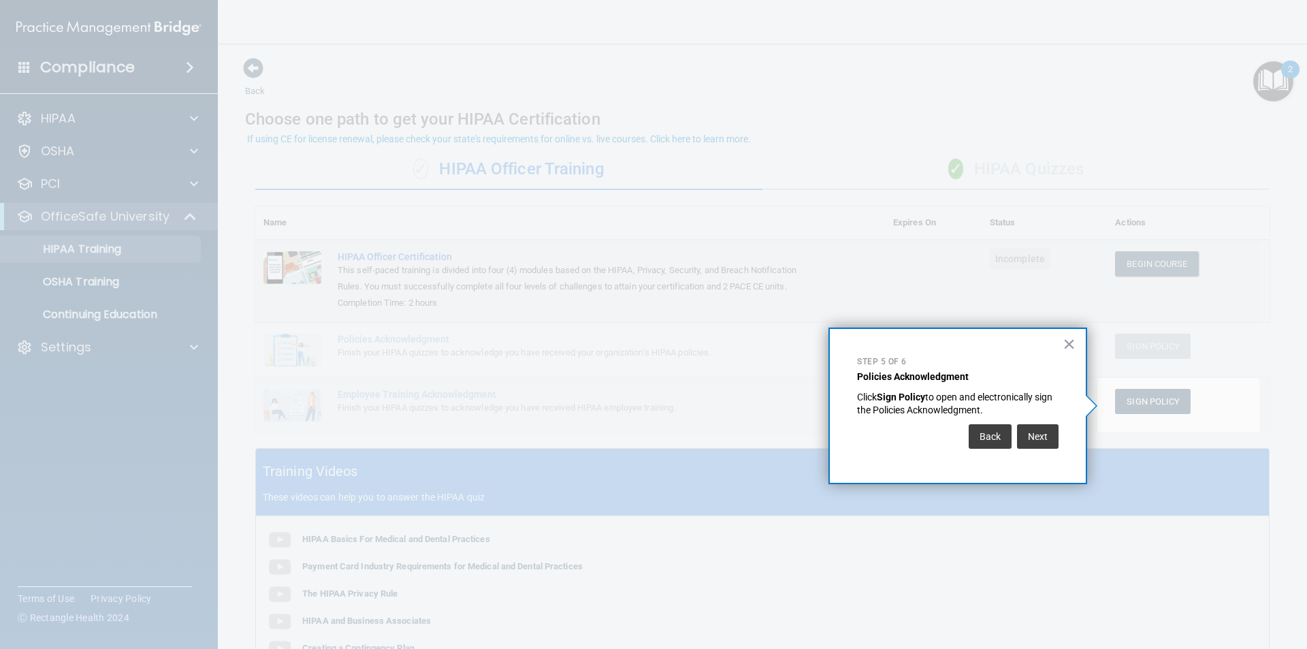
click at [1058, 441] on div "× Step 5 of 6 Policies Acknowledgment Click Sign Policy to open and electronica…" at bounding box center [957, 405] width 259 height 157
click at [1037, 436] on button "Next" at bounding box center [1038, 436] width 42 height 25
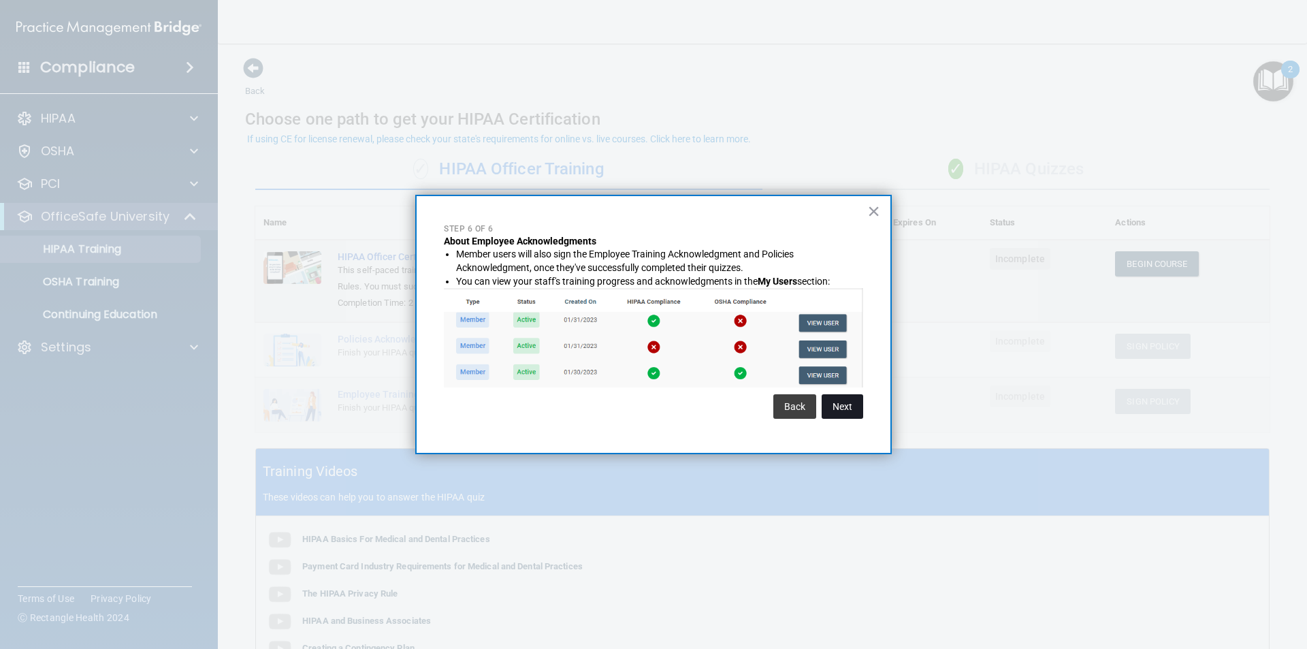
click at [847, 404] on button "Next" at bounding box center [842, 406] width 42 height 25
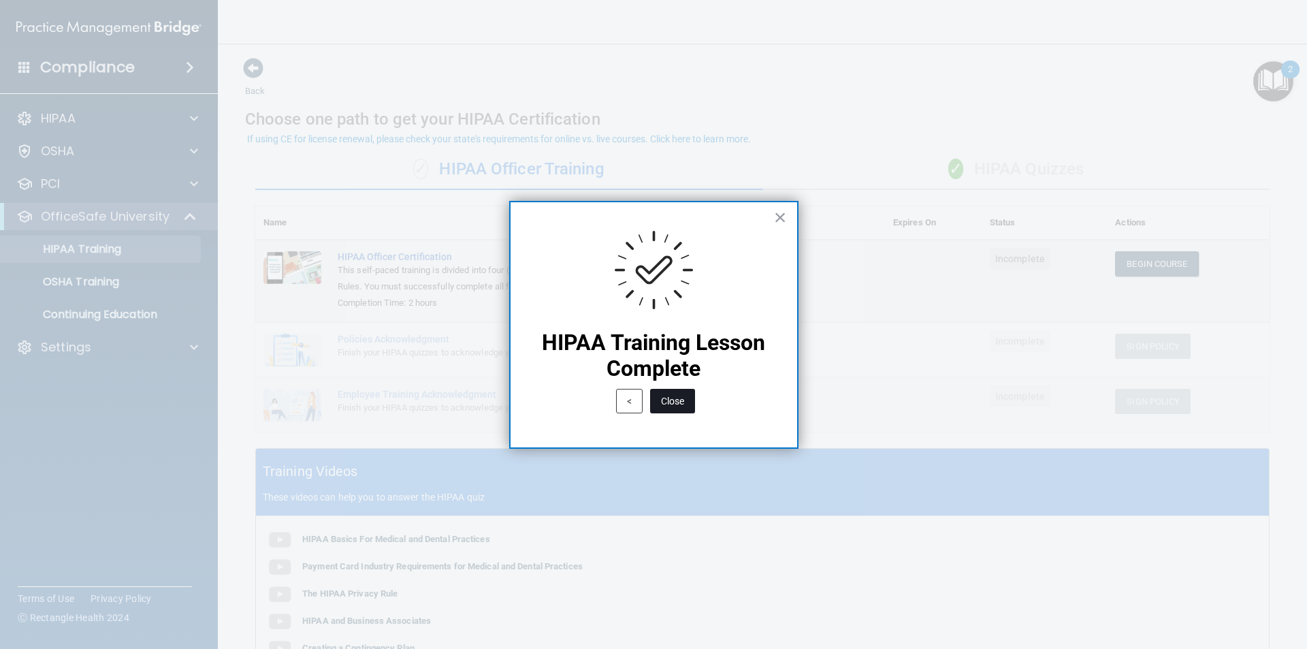
click at [681, 404] on button "Close" at bounding box center [672, 401] width 45 height 25
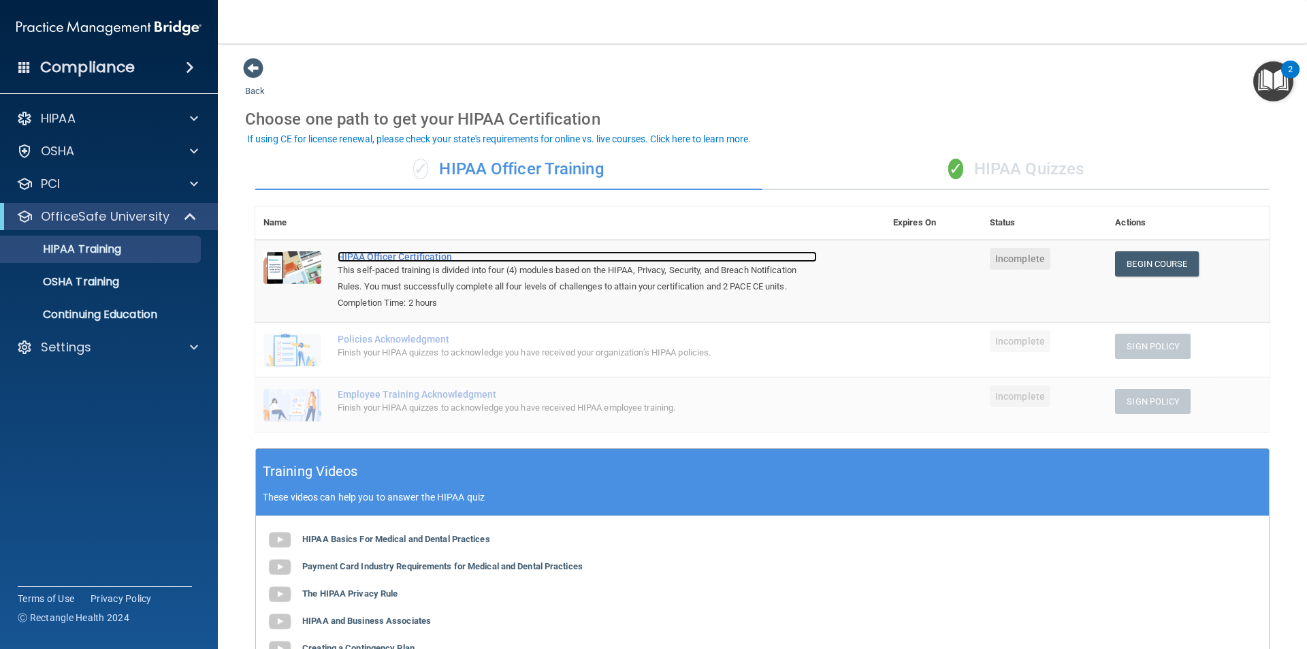
click at [423, 253] on div "HIPAA Officer Certification" at bounding box center [577, 256] width 479 height 11
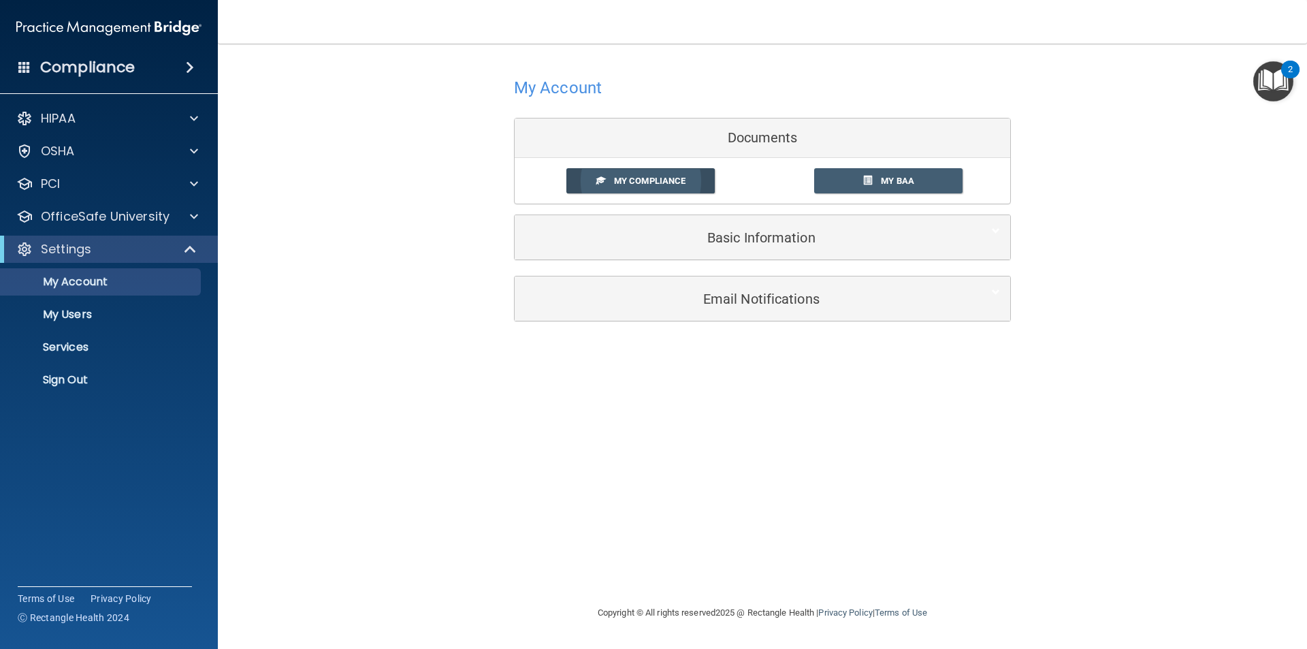
click at [623, 182] on span "My Compliance" at bounding box center [649, 181] width 71 height 10
